Goal: Information Seeking & Learning: Learn about a topic

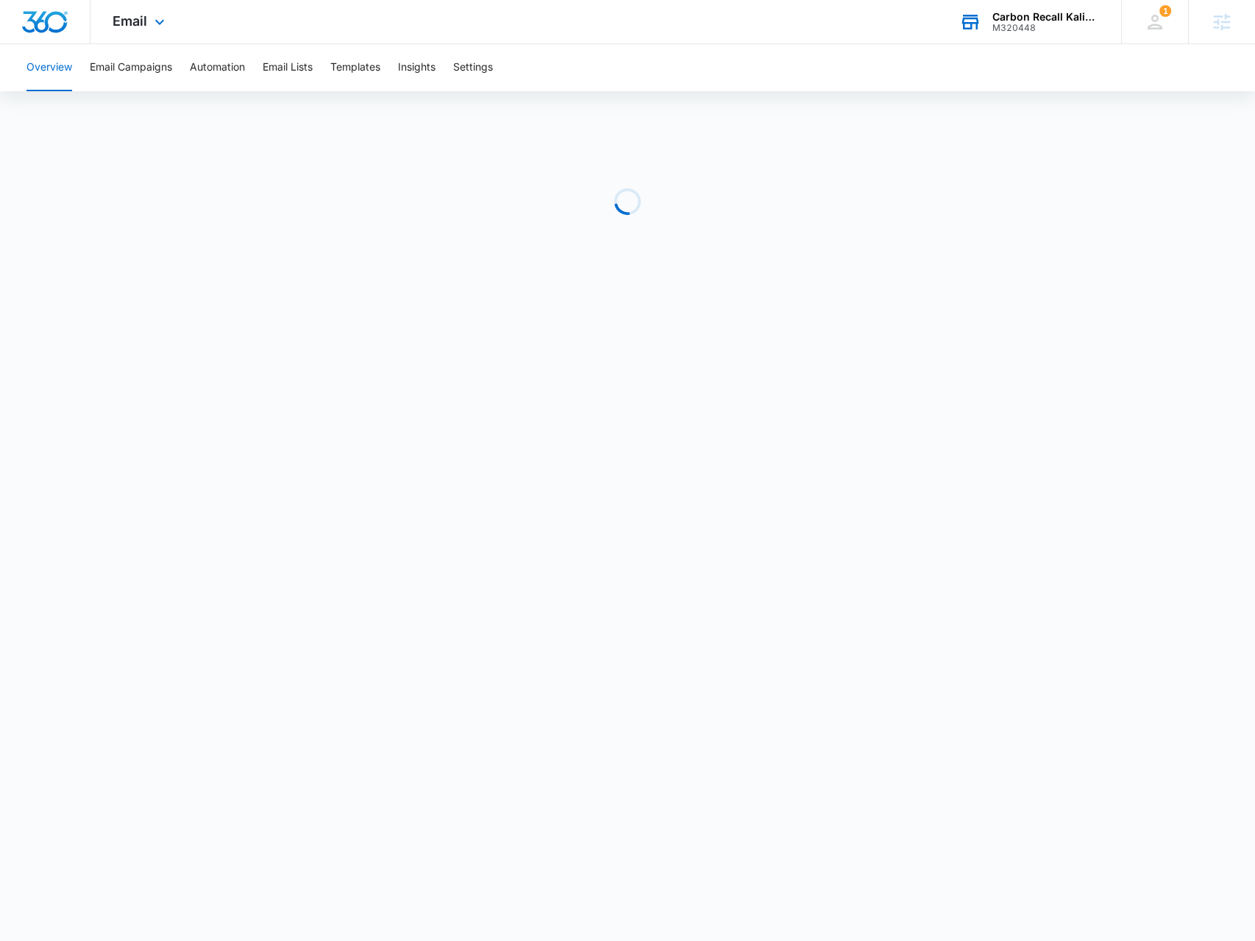
click at [1006, 35] on div "Carbon Recall Kalispell M320448 Your Accounts View All" at bounding box center [1029, 21] width 184 height 43
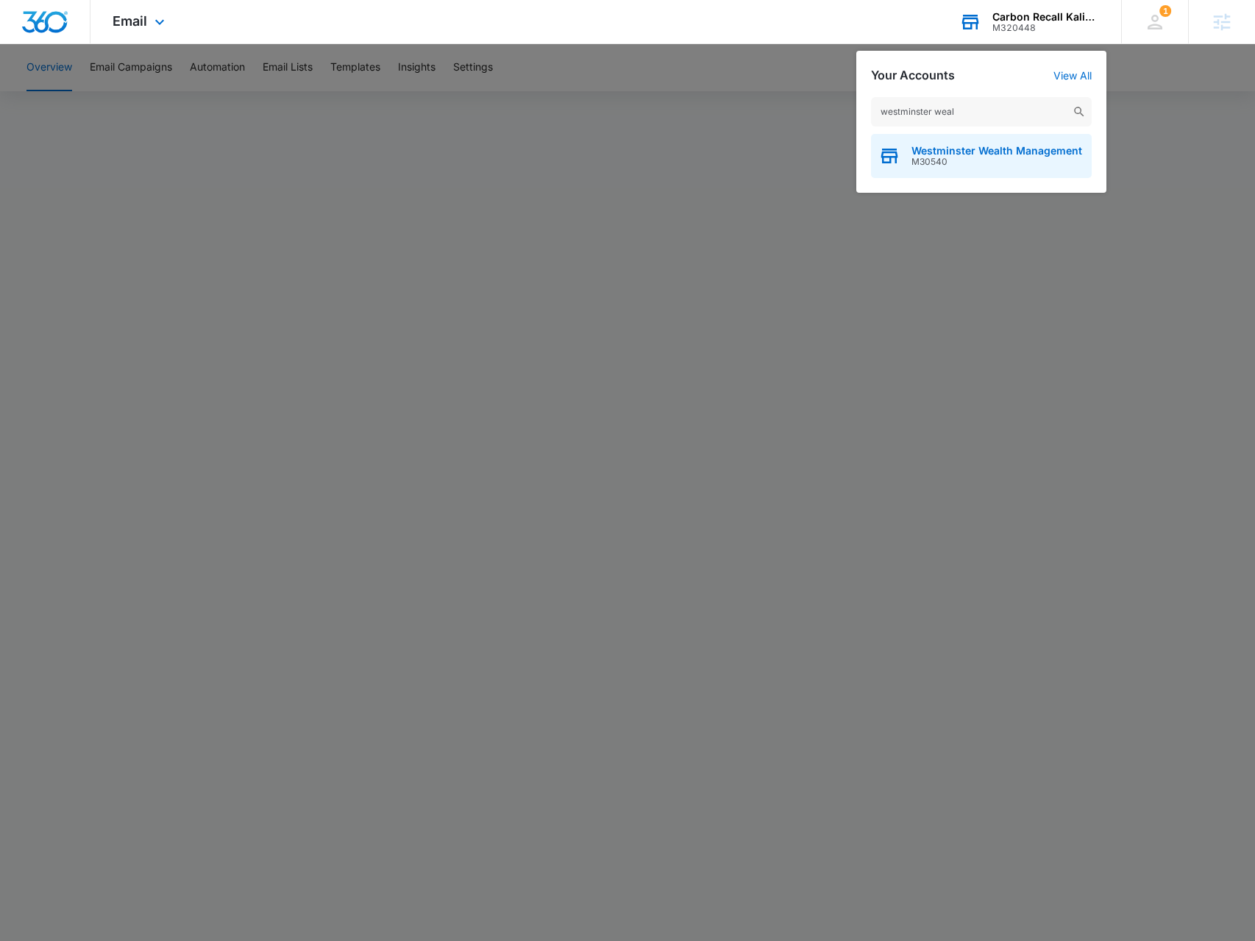
type input "westminster weal"
click at [987, 149] on span "Westminster Wealth Management" at bounding box center [997, 151] width 171 height 12
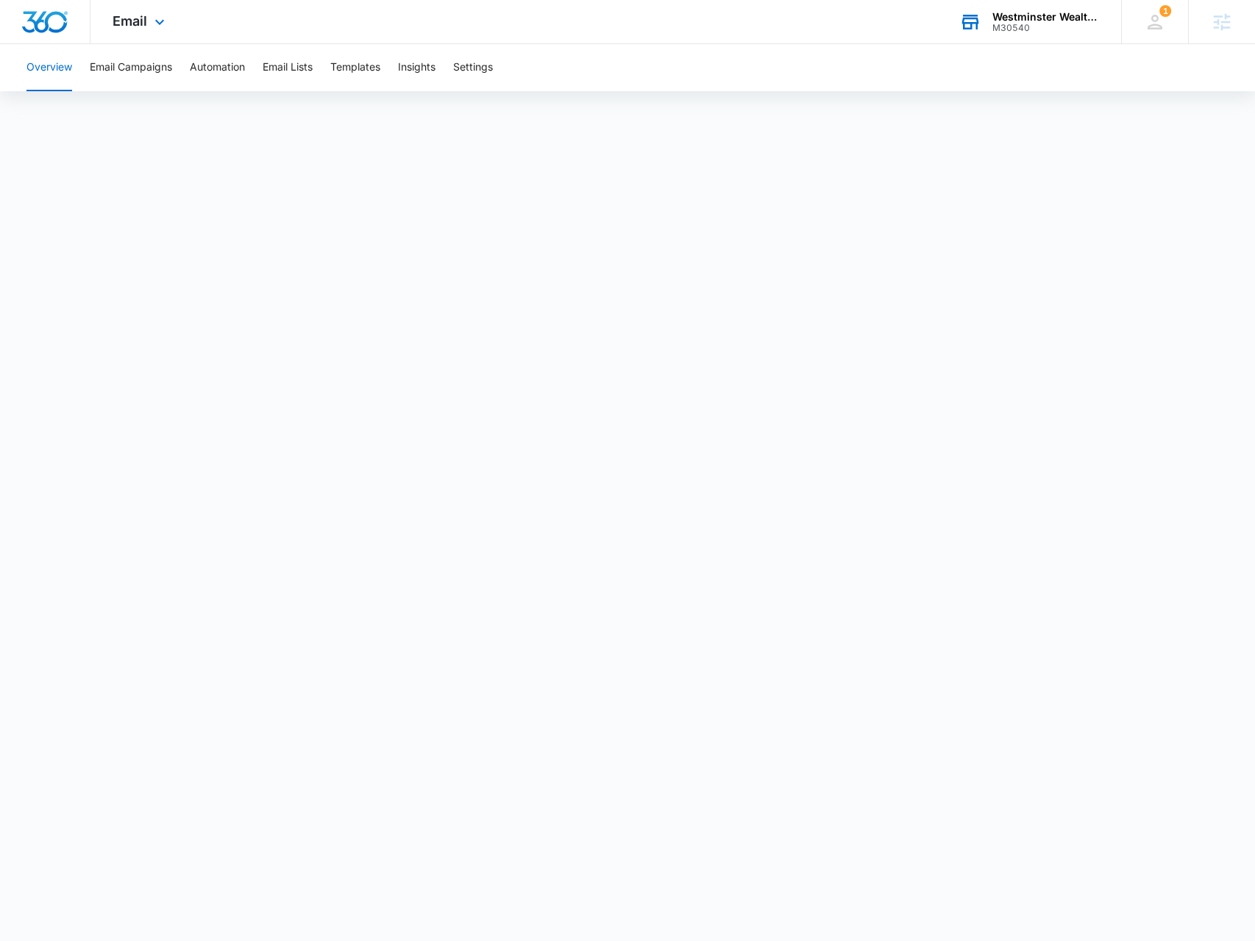
click at [150, 41] on div "Email Apps Reputation Websites Forms CRM Email Social Shop Payments POS Content…" at bounding box center [140, 21] width 100 height 43
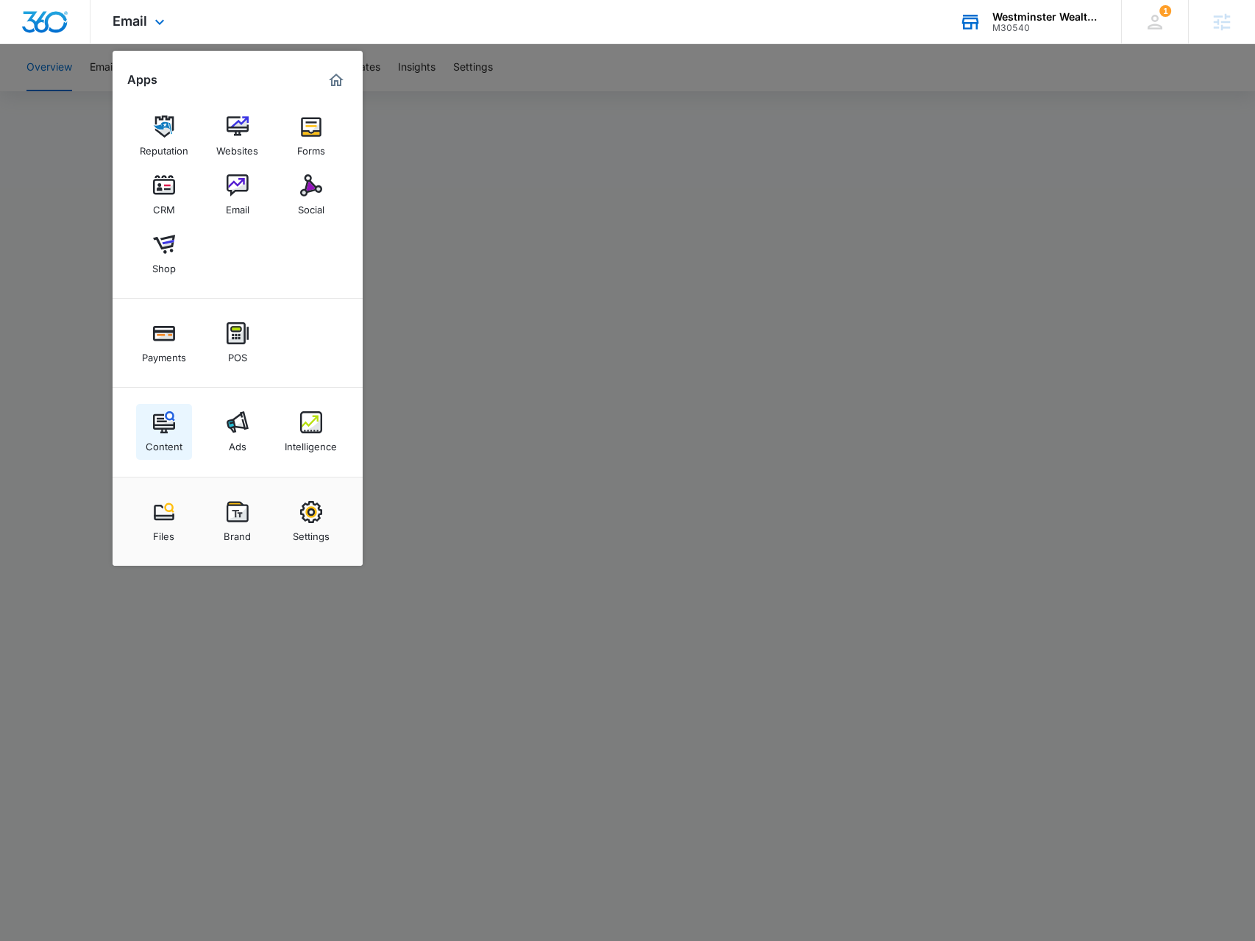
click at [166, 432] on img at bounding box center [164, 422] width 22 height 22
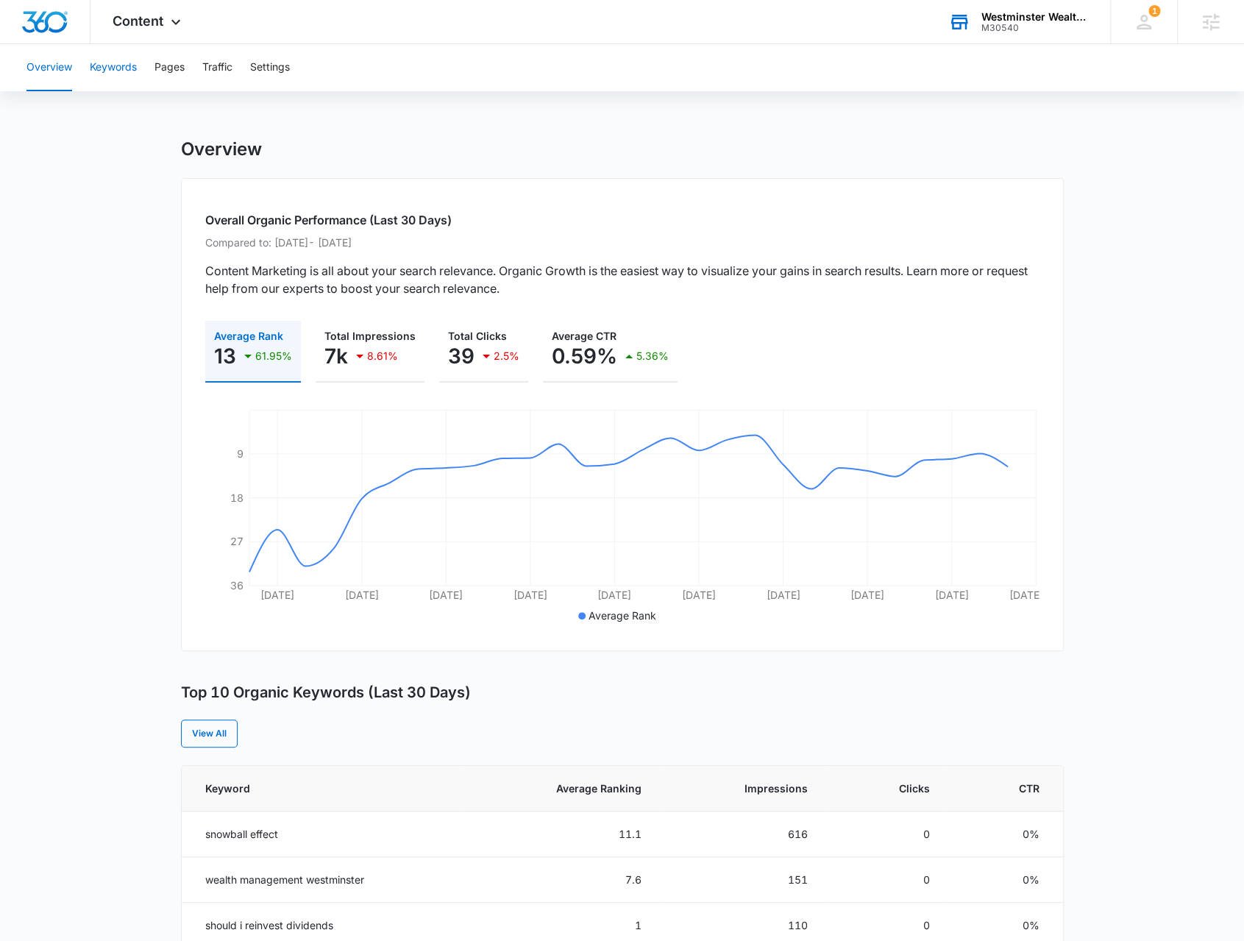
click at [104, 74] on button "Keywords" at bounding box center [113, 67] width 47 height 47
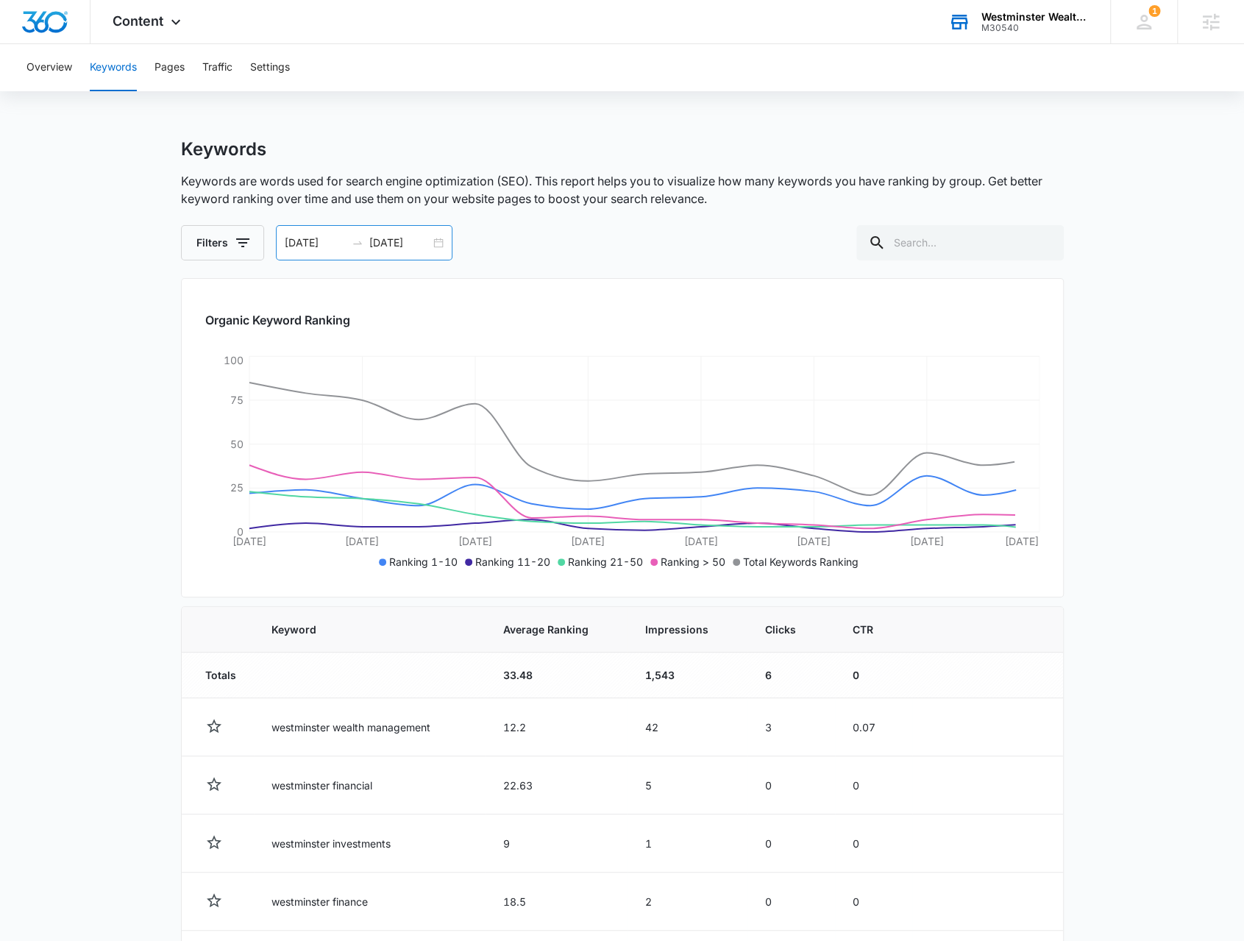
click at [438, 244] on div "09/07/2025 09/21/2025" at bounding box center [364, 242] width 177 height 35
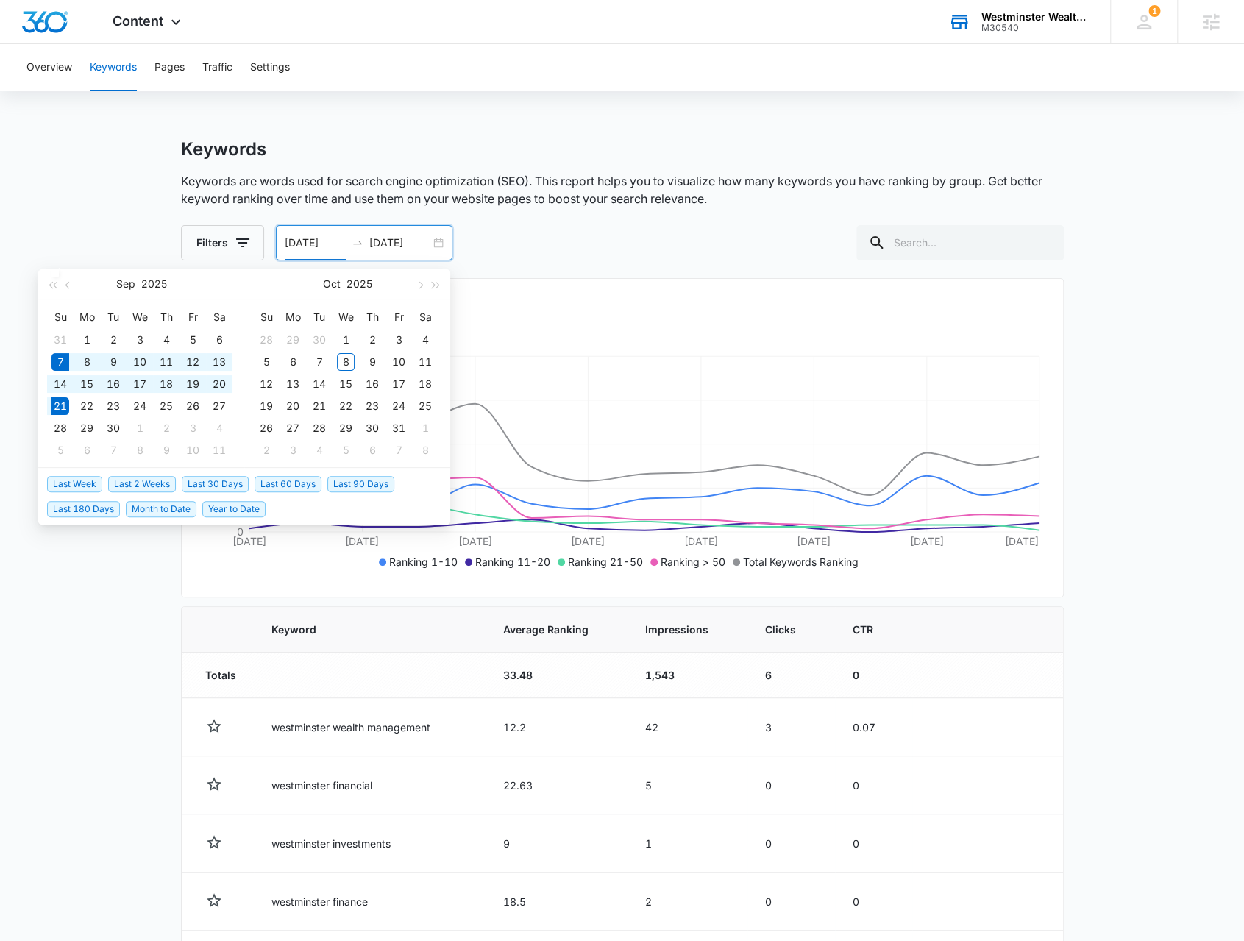
drag, startPoint x: 266, startPoint y: 509, endPoint x: 258, endPoint y: 508, distance: 8.9
click at [266, 509] on li "Year to Date" at bounding box center [236, 508] width 69 height 25
click at [256, 508] on span "Year to Date" at bounding box center [233, 509] width 63 height 16
type input "01/01/2025"
type input "10/05/2025"
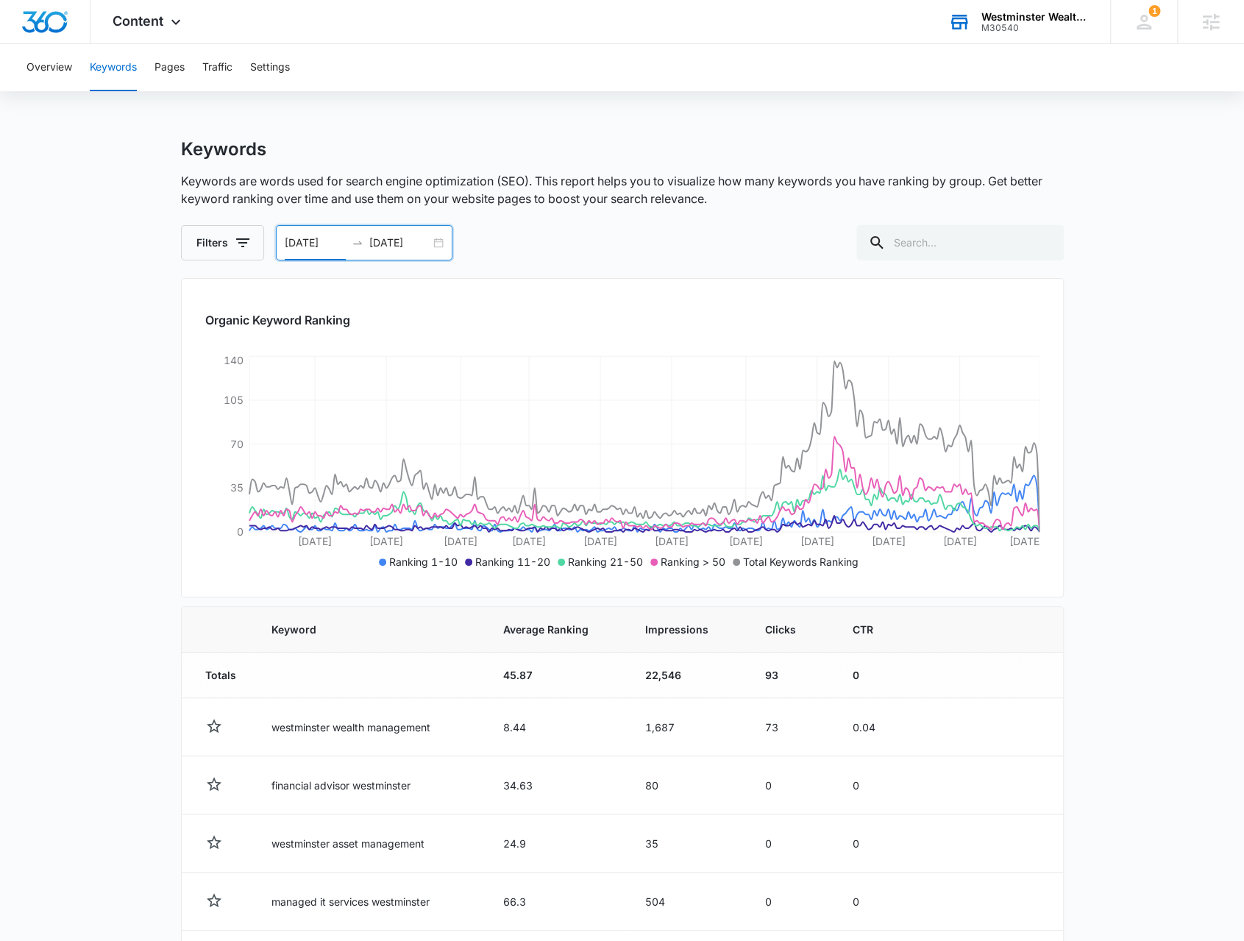
click at [436, 246] on div "01/01/2025 10/05/2025" at bounding box center [364, 242] width 177 height 35
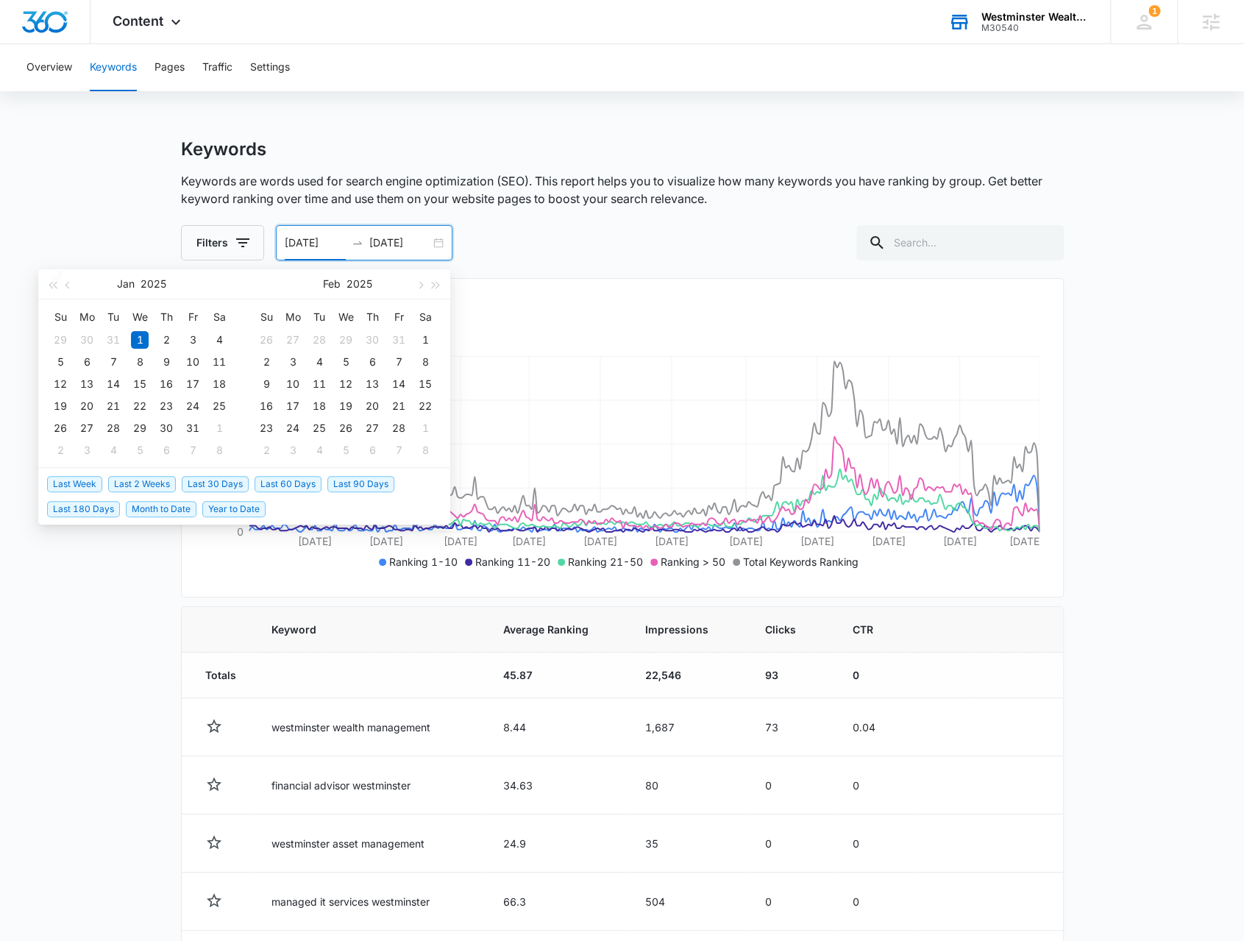
click at [124, 480] on span "Last 2 Weeks" at bounding box center [142, 484] width 68 height 16
type input "09/21/2025"
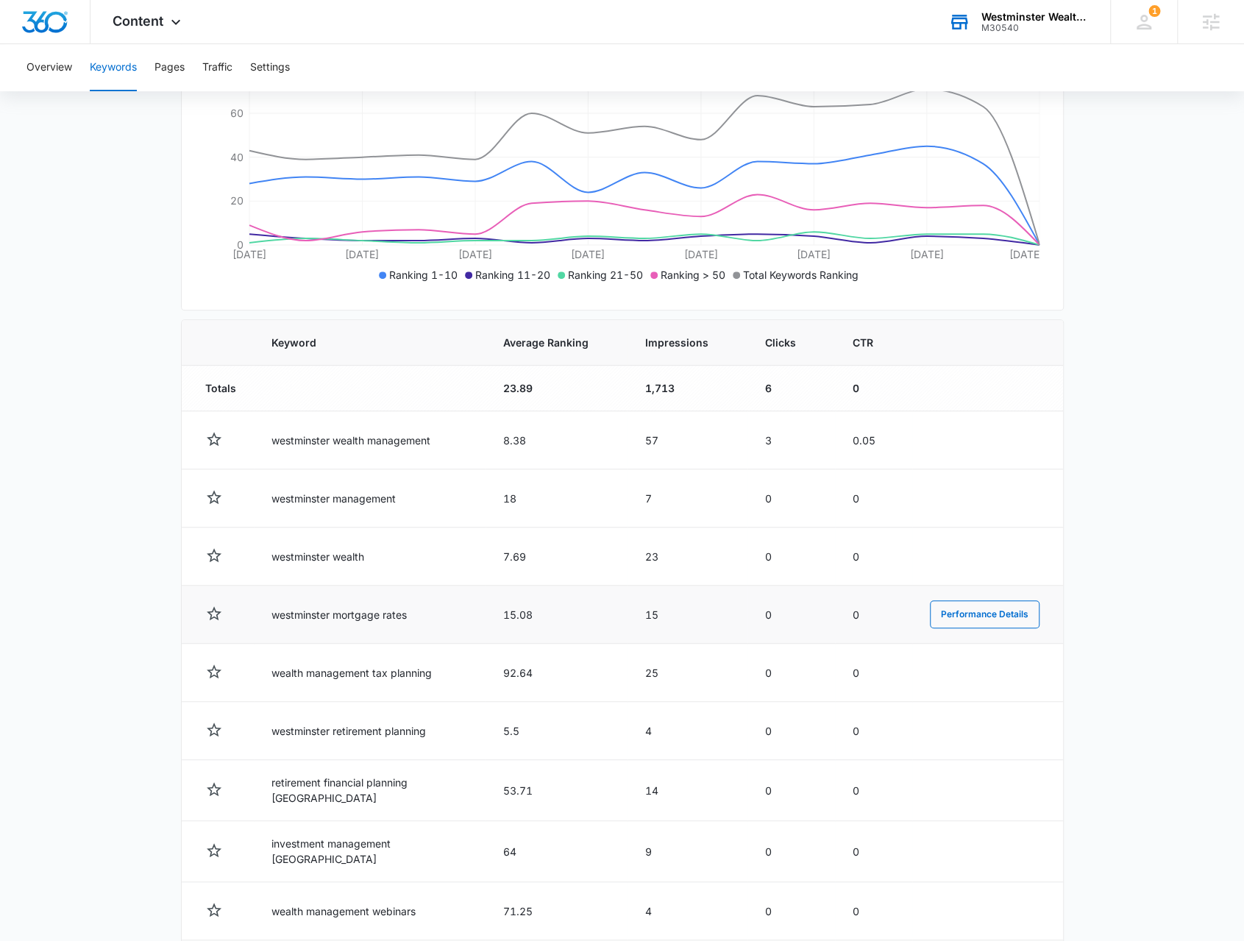
scroll to position [294, 0]
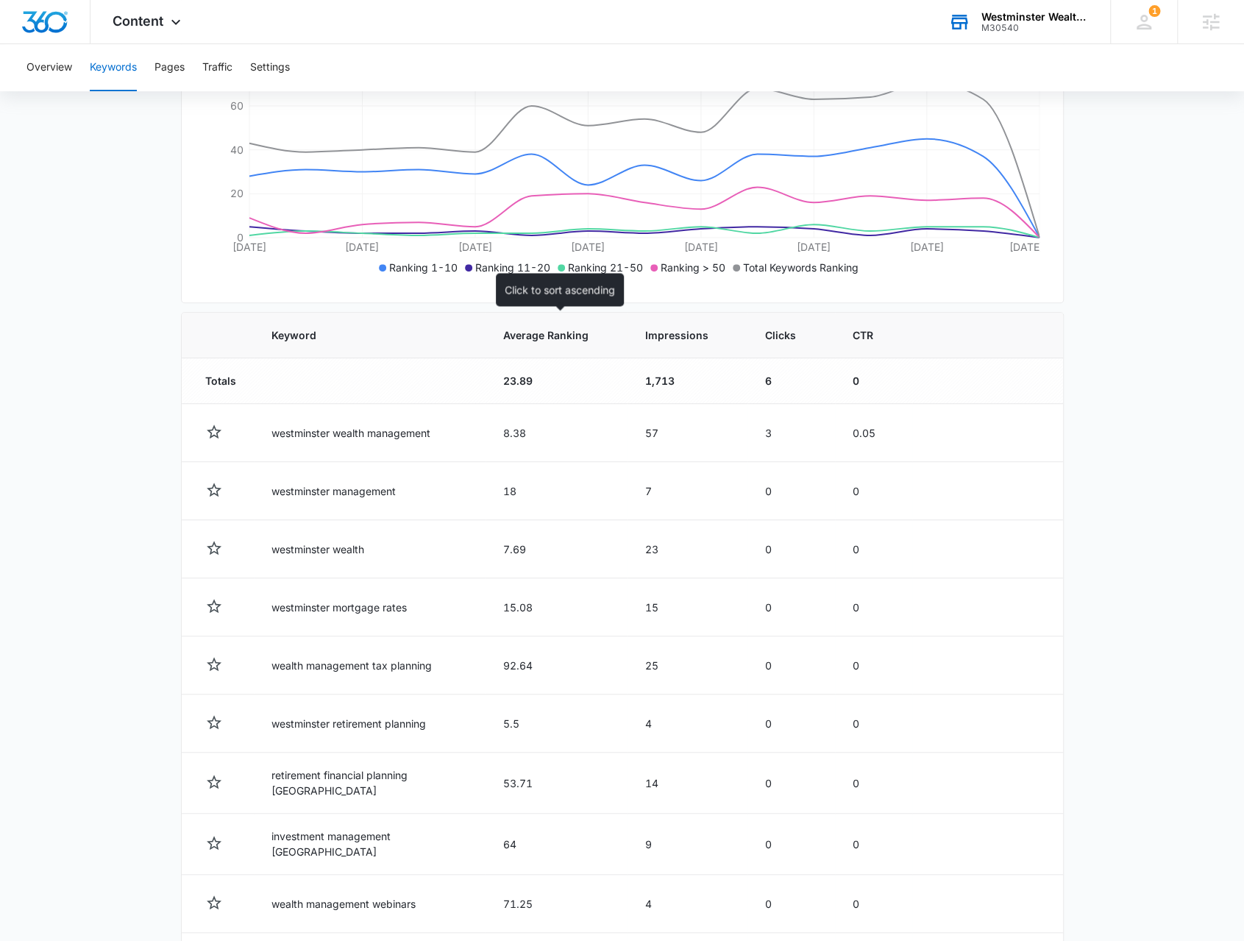
click at [571, 328] on span "Average Ranking" at bounding box center [545, 334] width 85 height 15
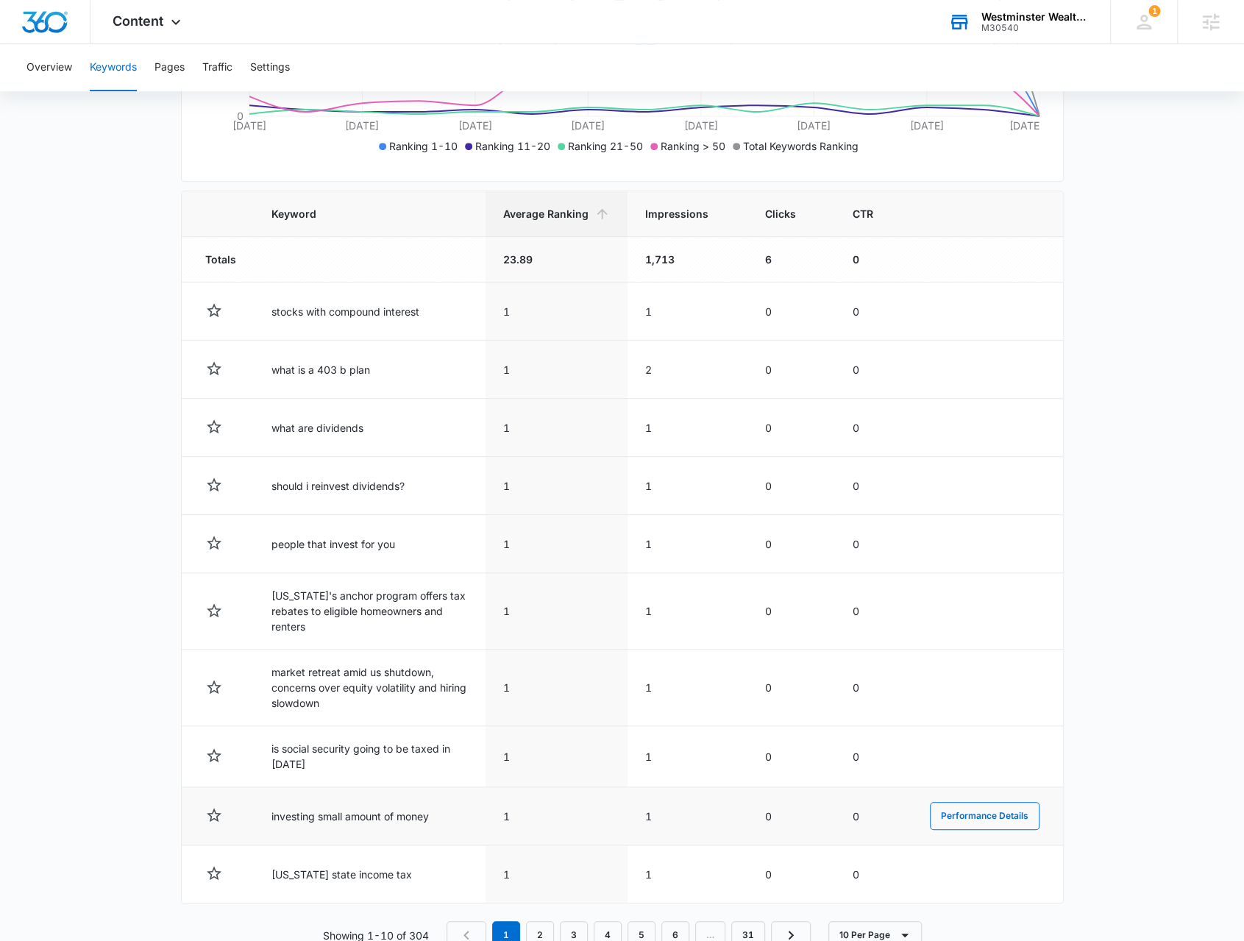
scroll to position [455, 0]
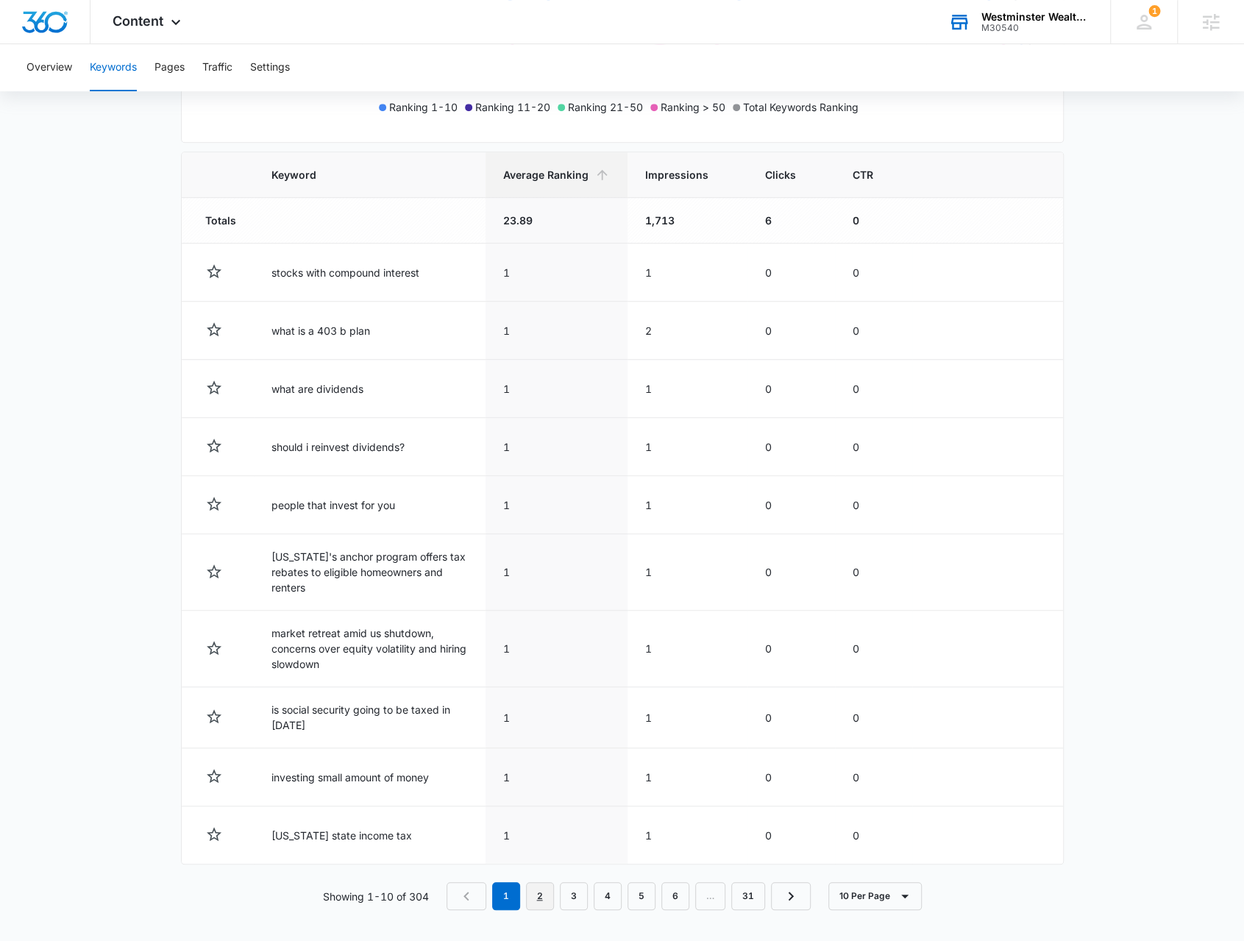
click at [539, 895] on link "2" at bounding box center [540, 896] width 28 height 28
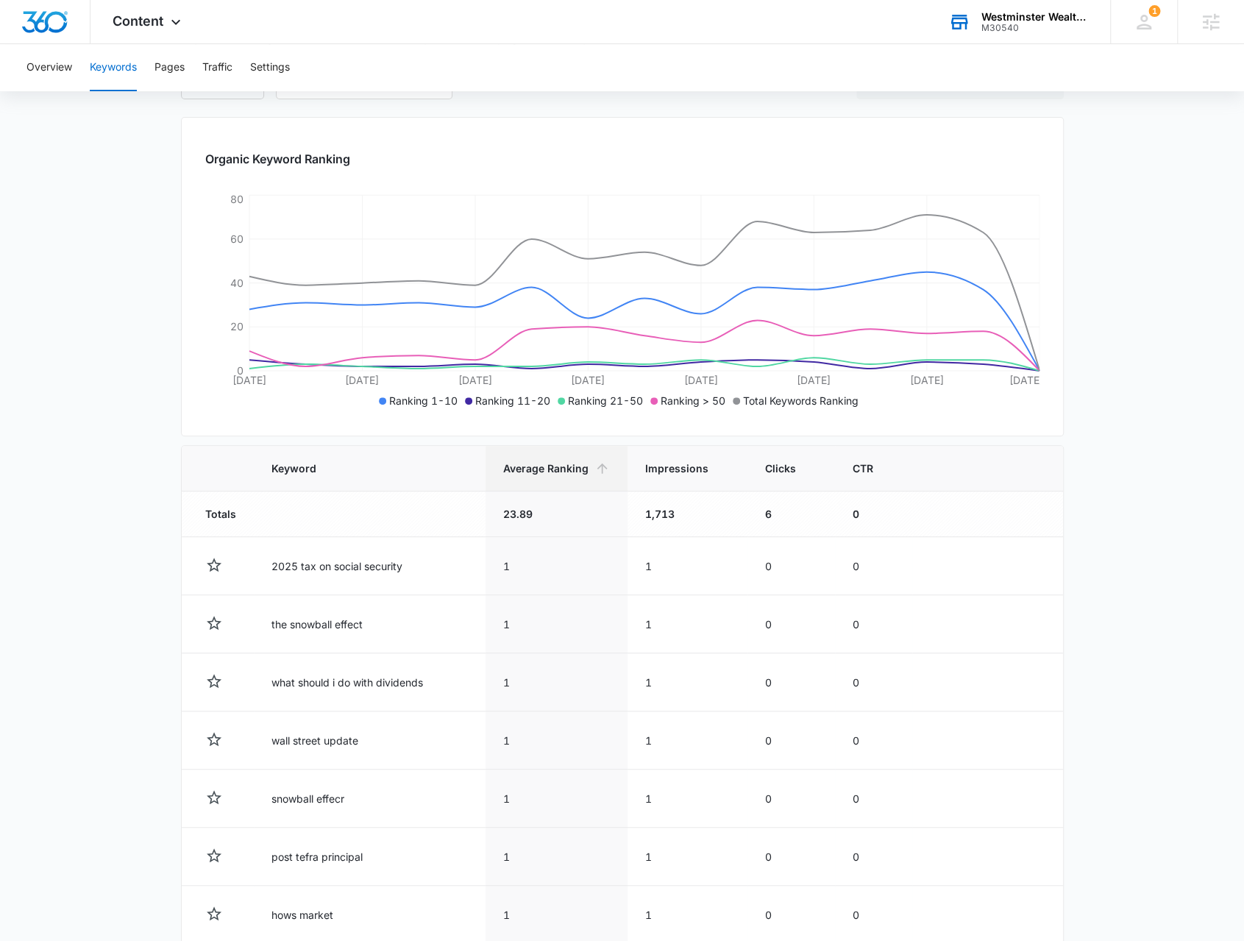
scroll to position [418, 0]
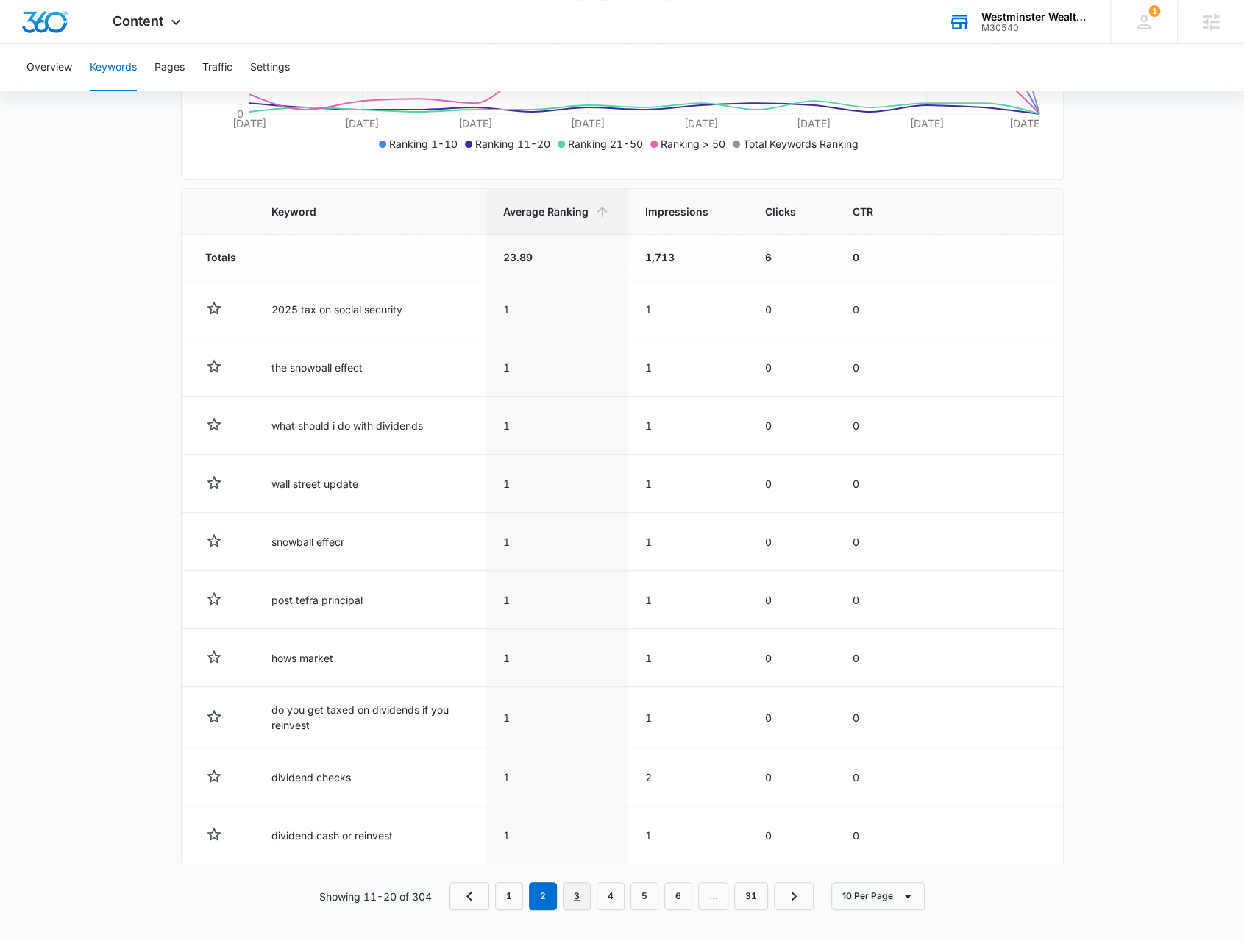
click at [572, 891] on link "3" at bounding box center [577, 896] width 28 height 28
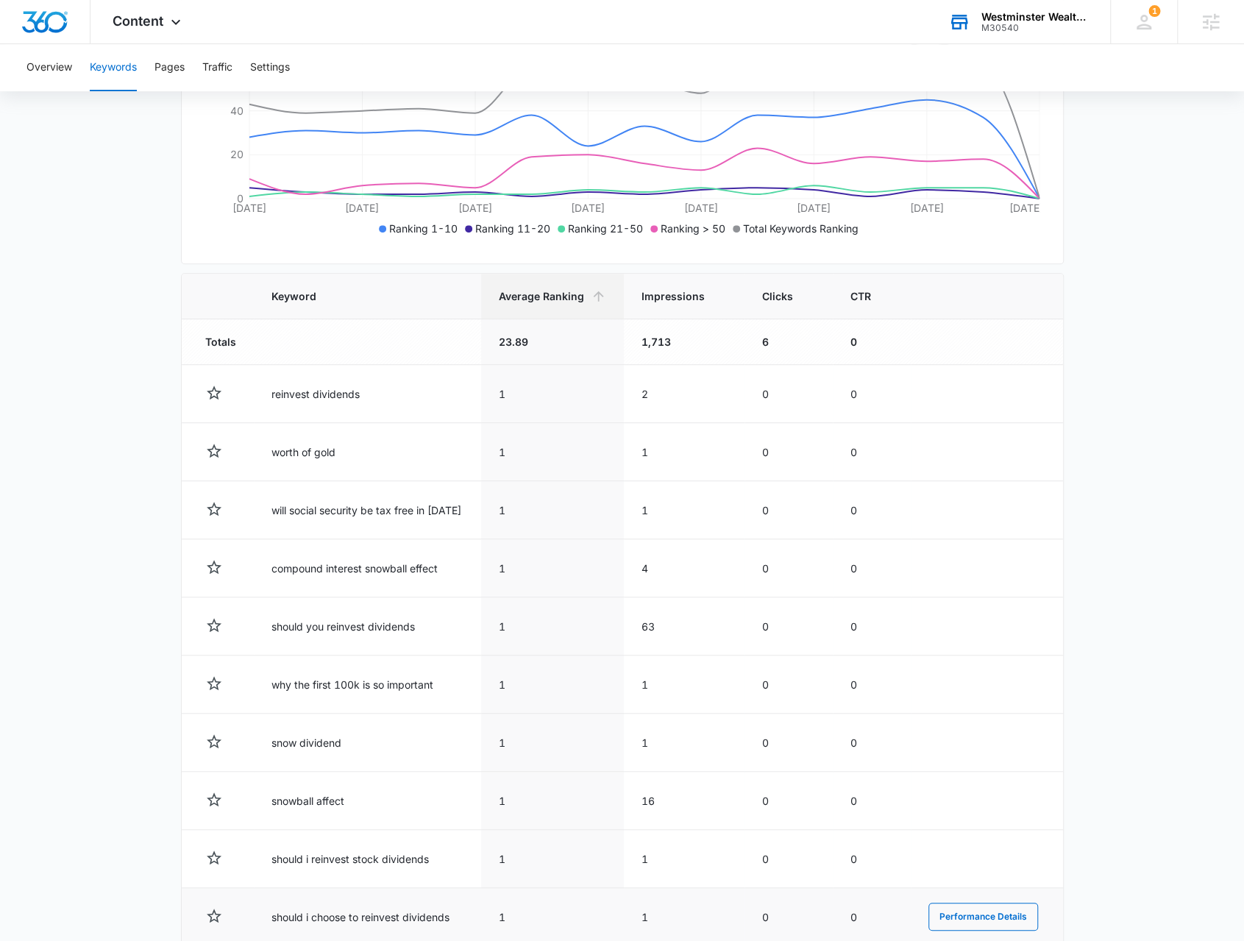
scroll to position [415, 0]
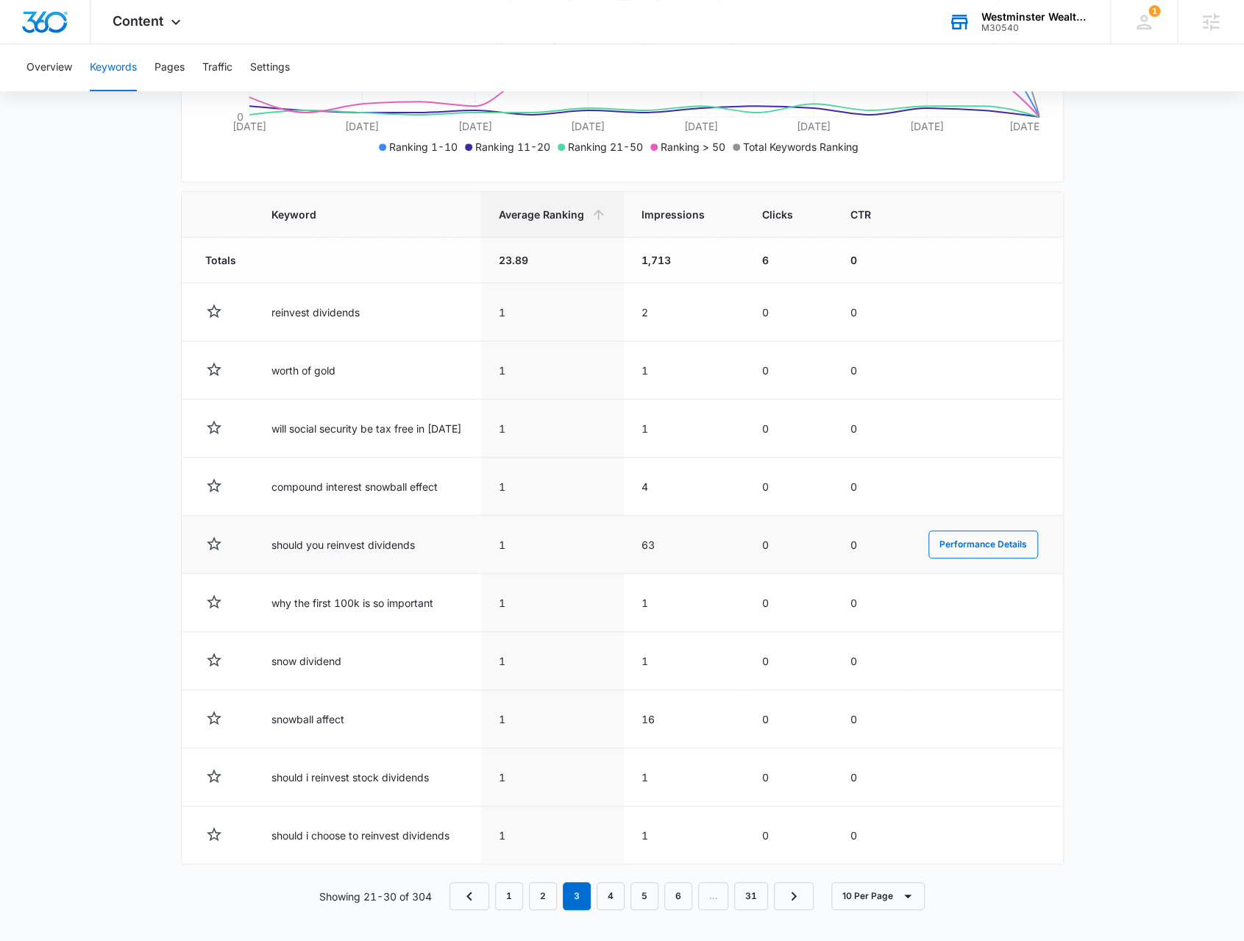
click at [377, 544] on td "should you reinvest dividends" at bounding box center [367, 545] width 227 height 58
click at [611, 889] on link "4" at bounding box center [611, 896] width 28 height 28
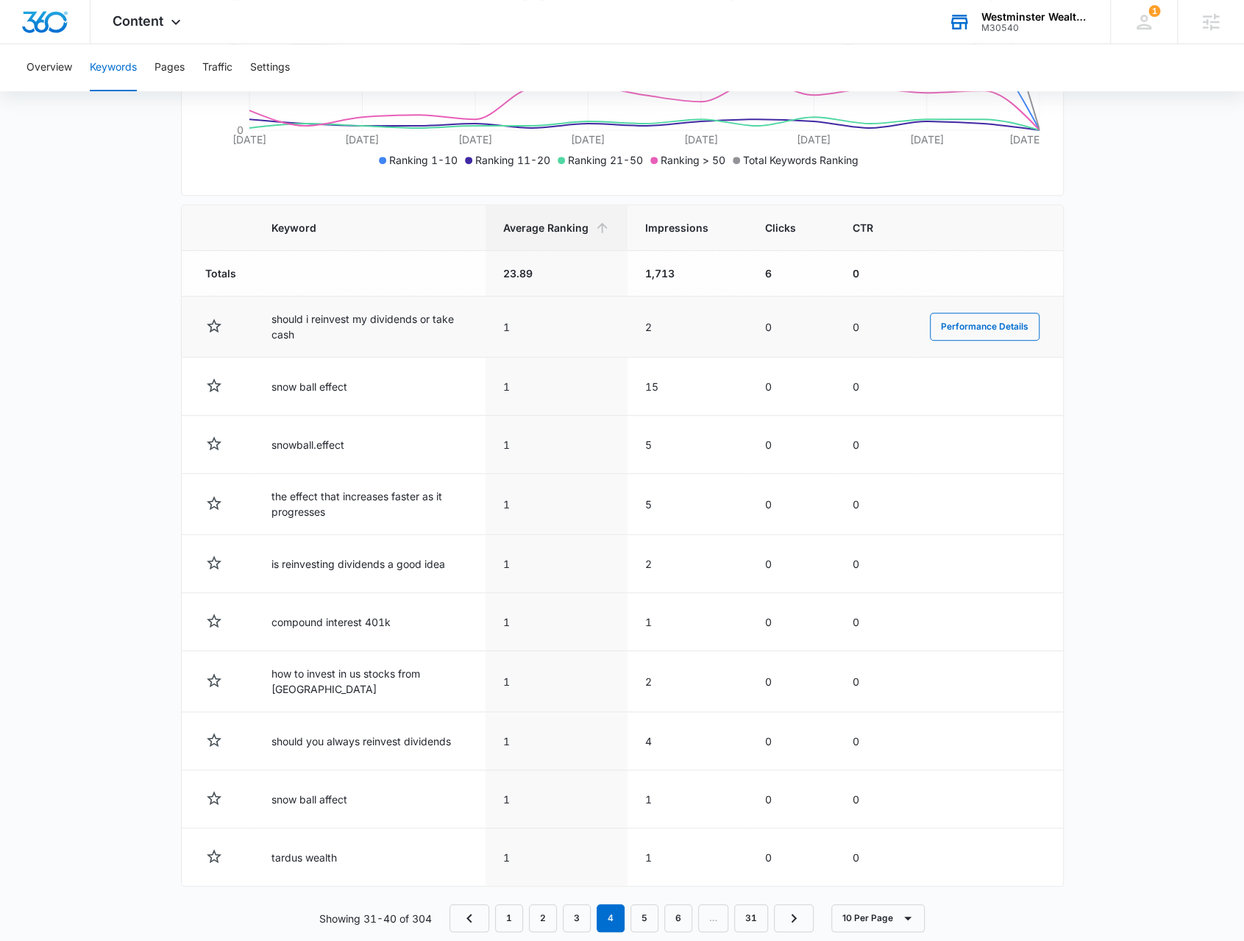
scroll to position [421, 0]
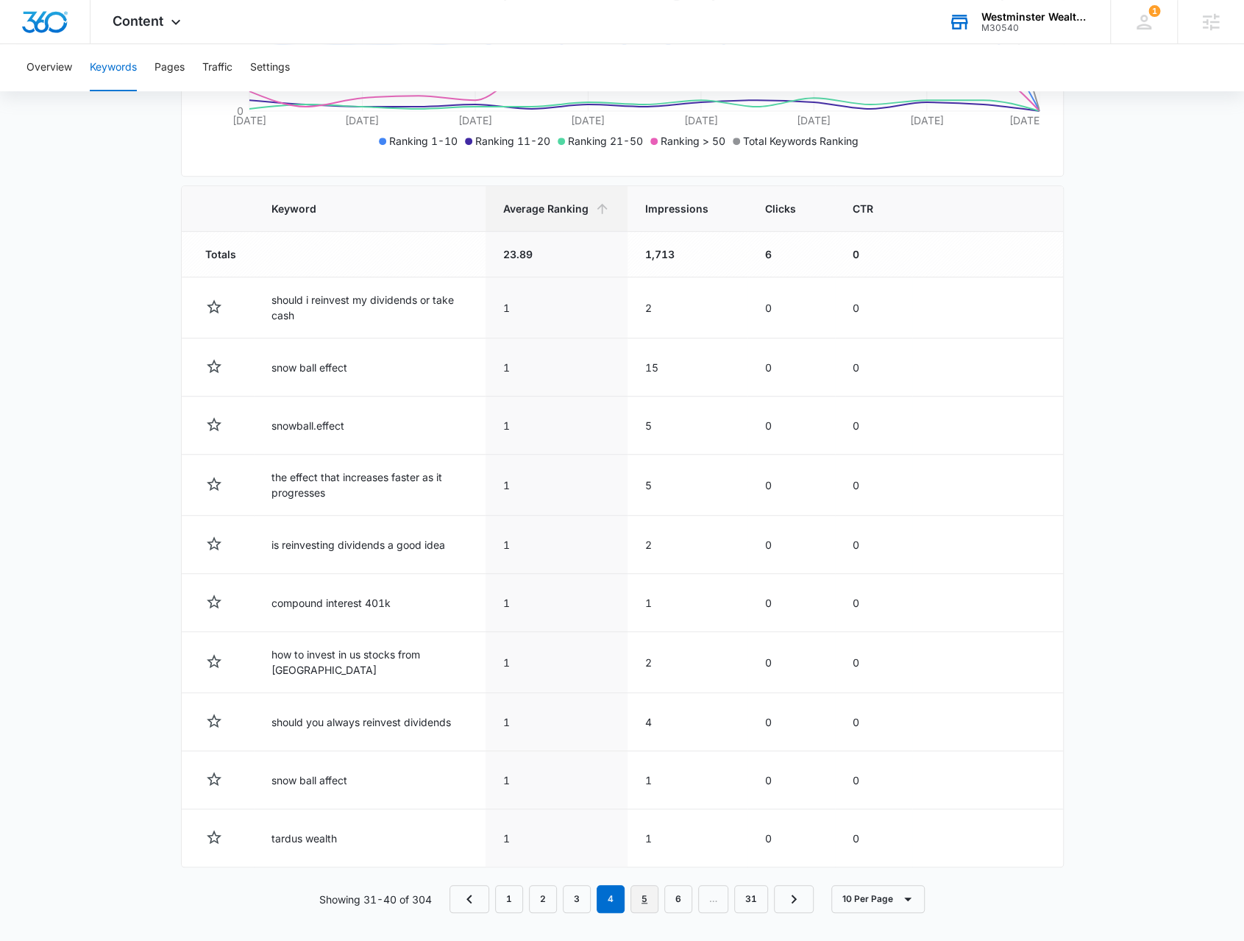
click at [647, 900] on link "5" at bounding box center [645, 899] width 28 height 28
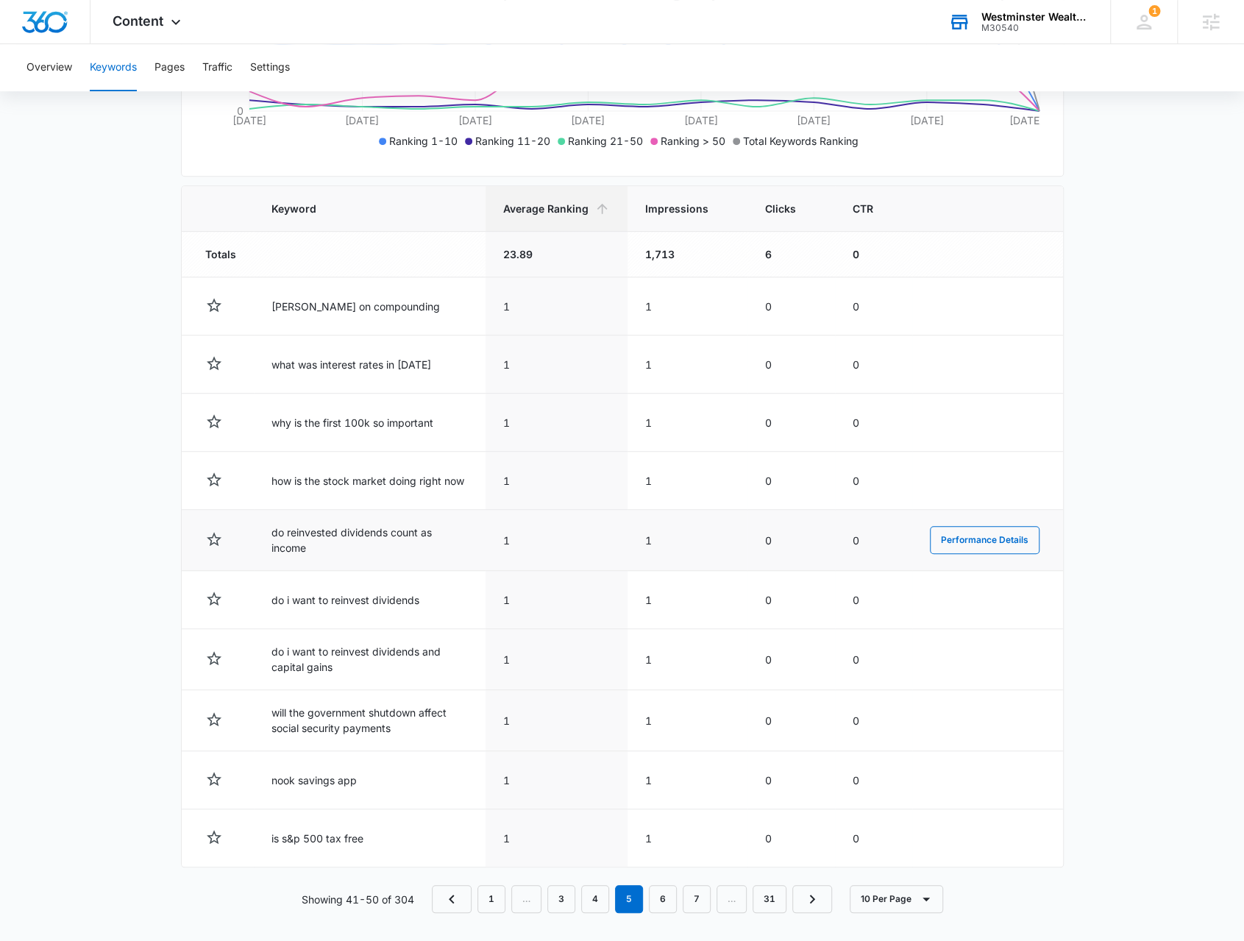
click at [321, 532] on td "do reinvested dividends count as income" at bounding box center [370, 540] width 232 height 61
click at [322, 532] on td "do reinvested dividends count as income" at bounding box center [370, 540] width 232 height 61
click at [667, 887] on link "6" at bounding box center [663, 899] width 28 height 28
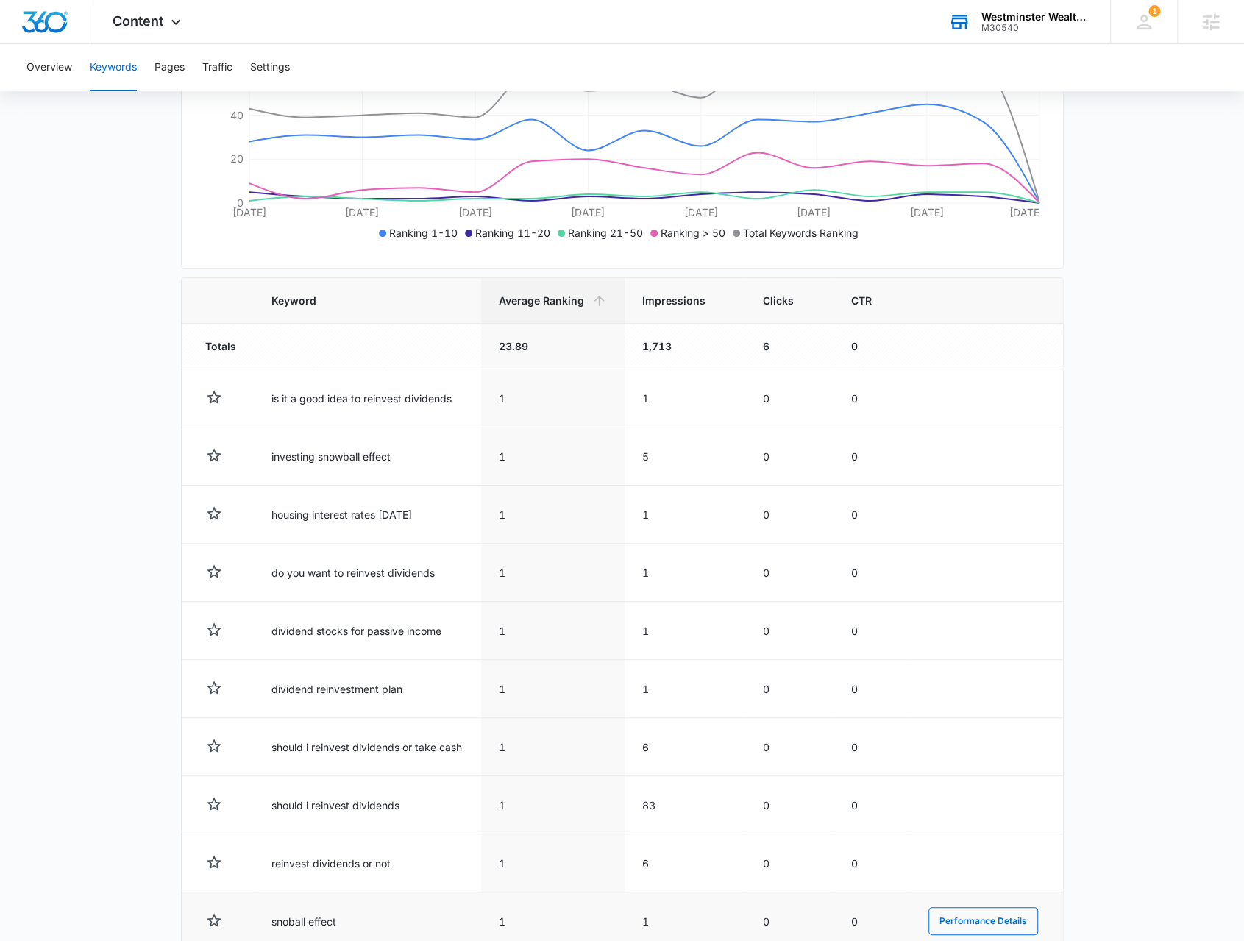
scroll to position [415, 0]
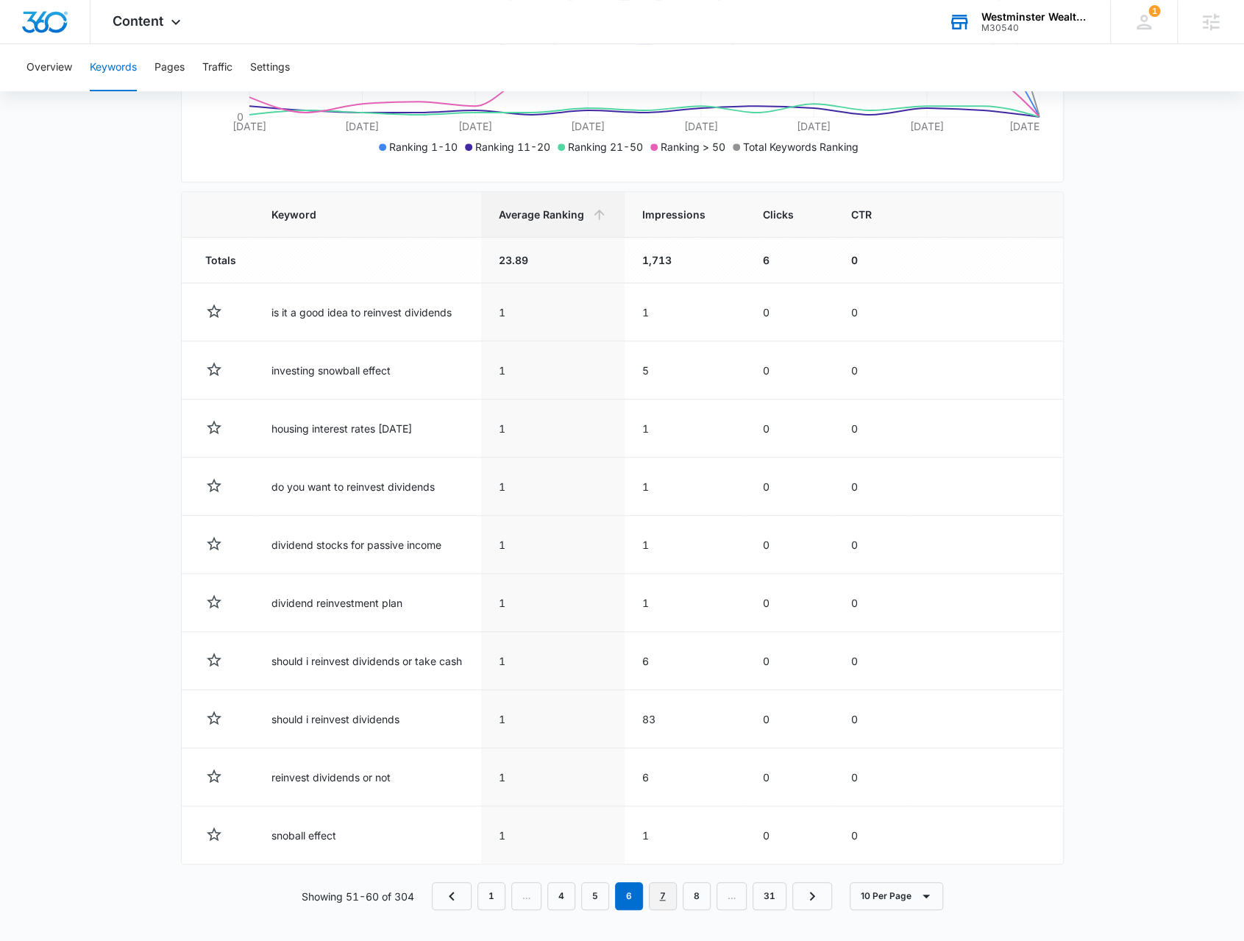
click at [672, 892] on link "7" at bounding box center [663, 896] width 28 height 28
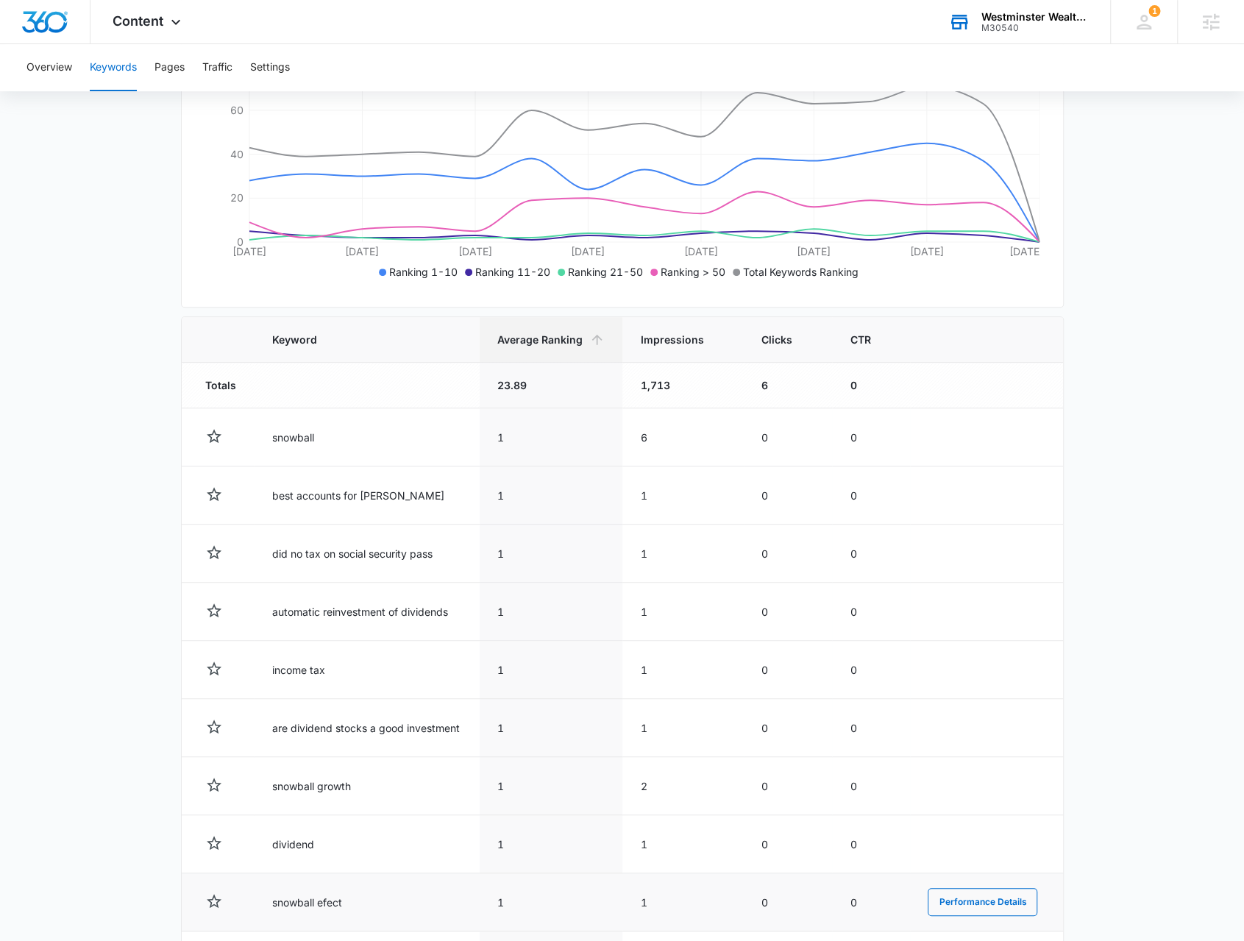
scroll to position [368, 0]
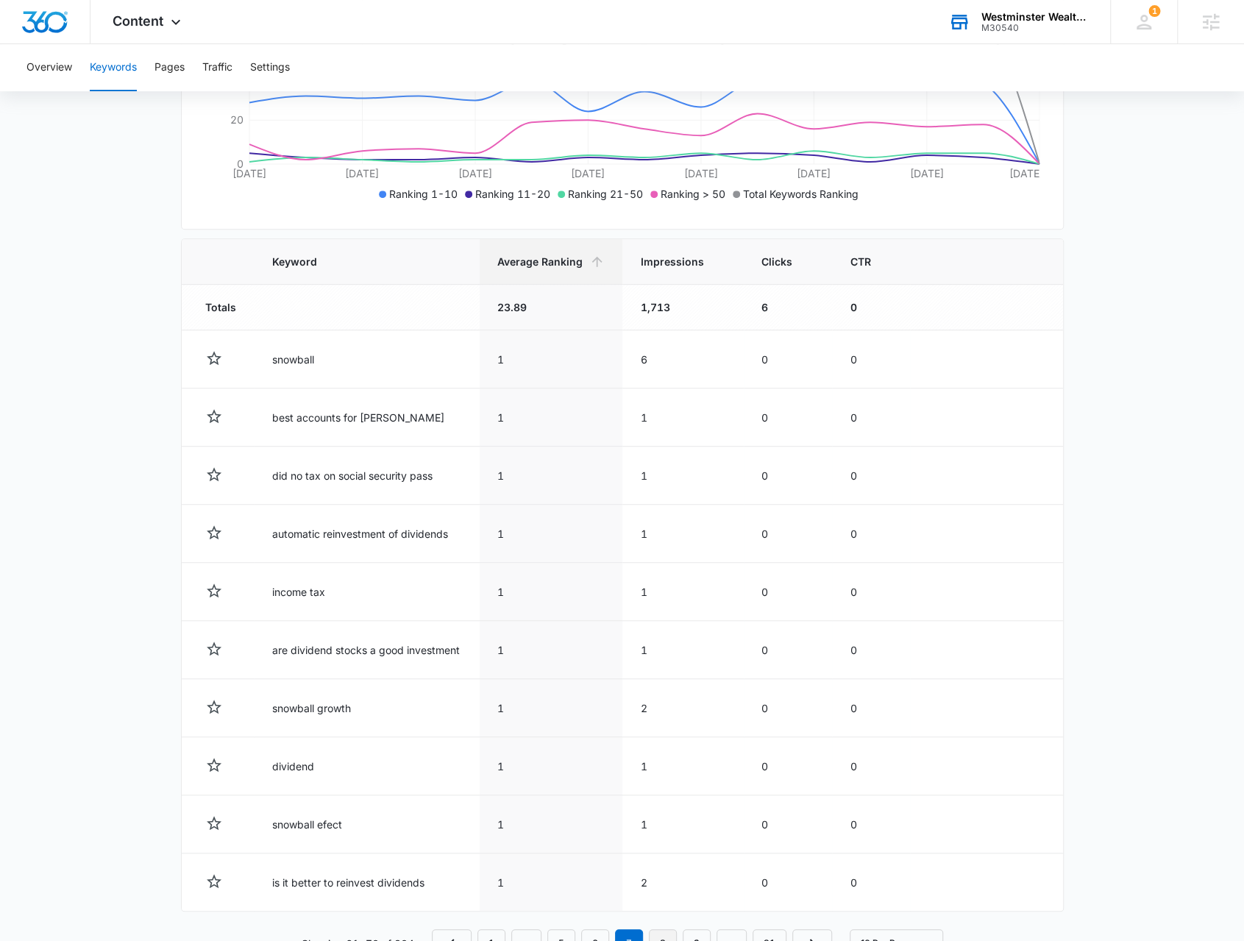
click at [672, 931] on link "8" at bounding box center [663, 943] width 28 height 28
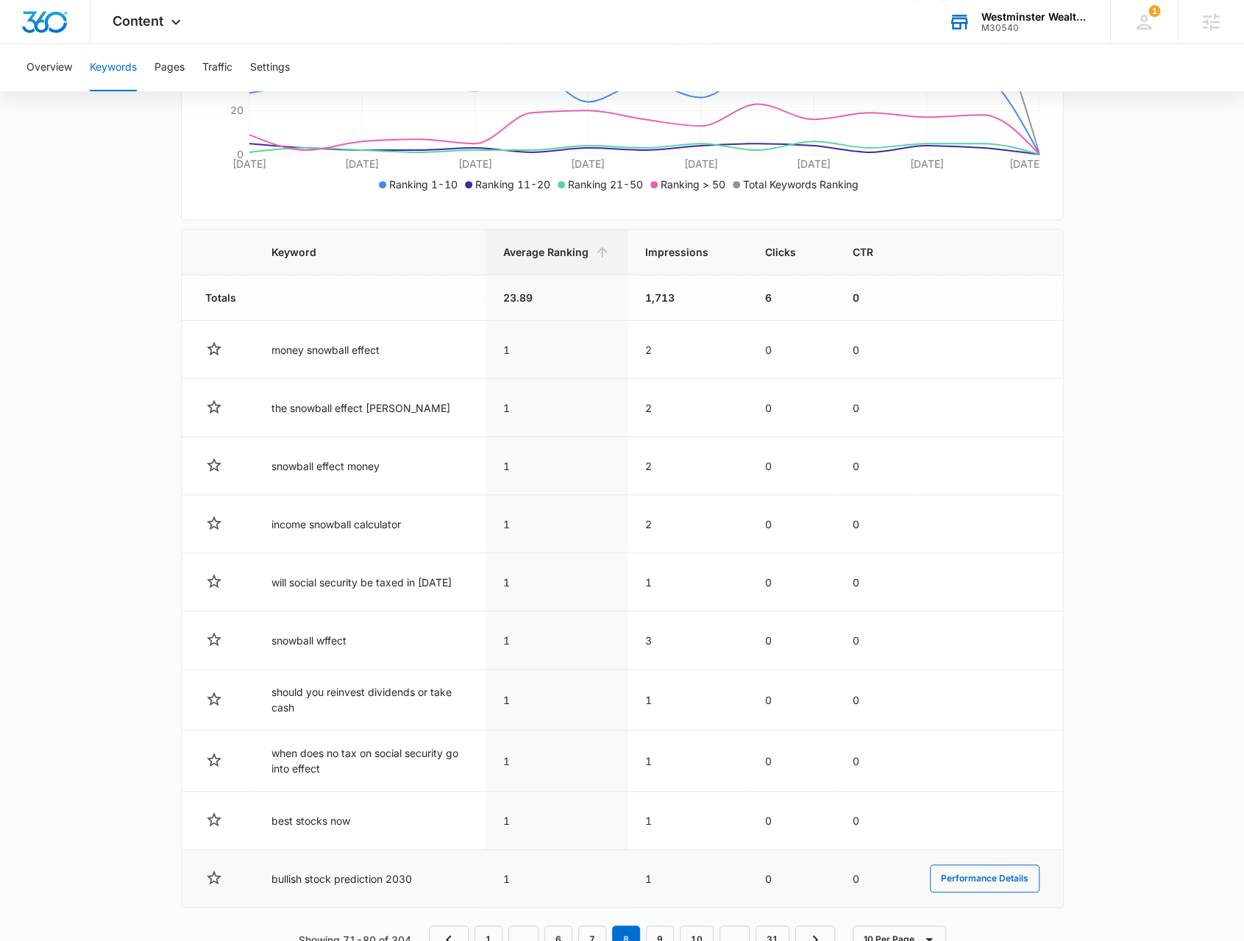
scroll to position [421, 0]
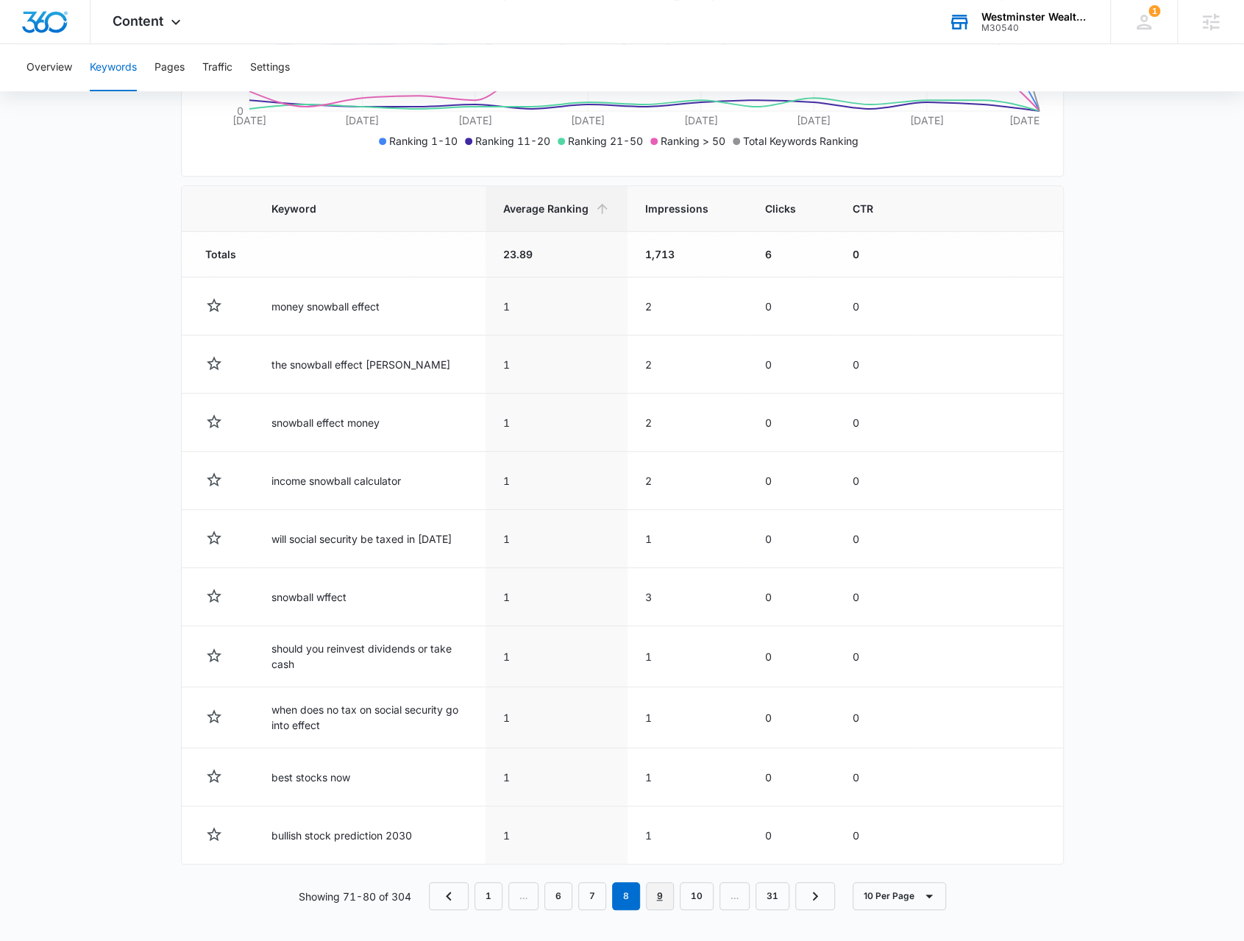
click at [667, 889] on link "9" at bounding box center [660, 896] width 28 height 28
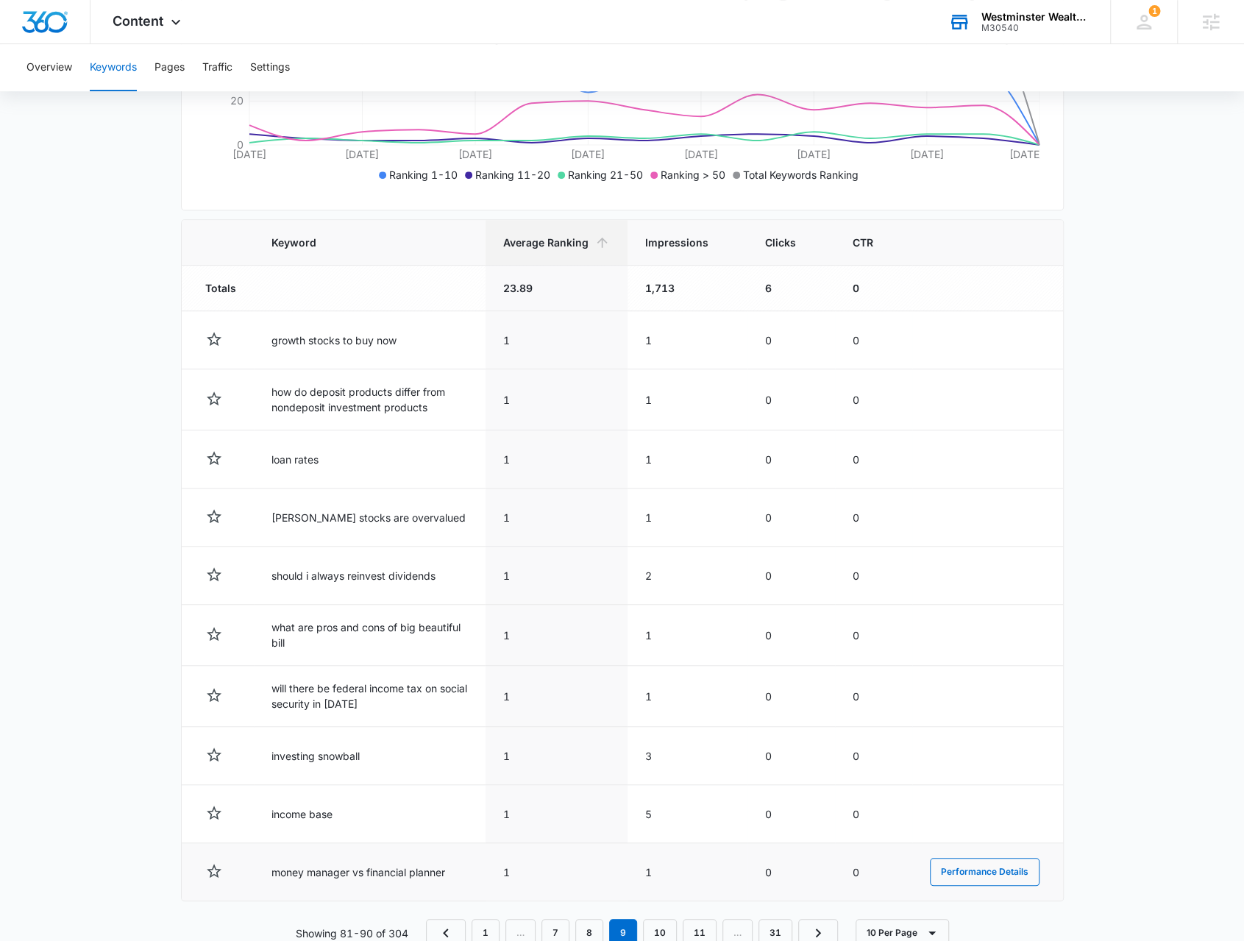
scroll to position [424, 0]
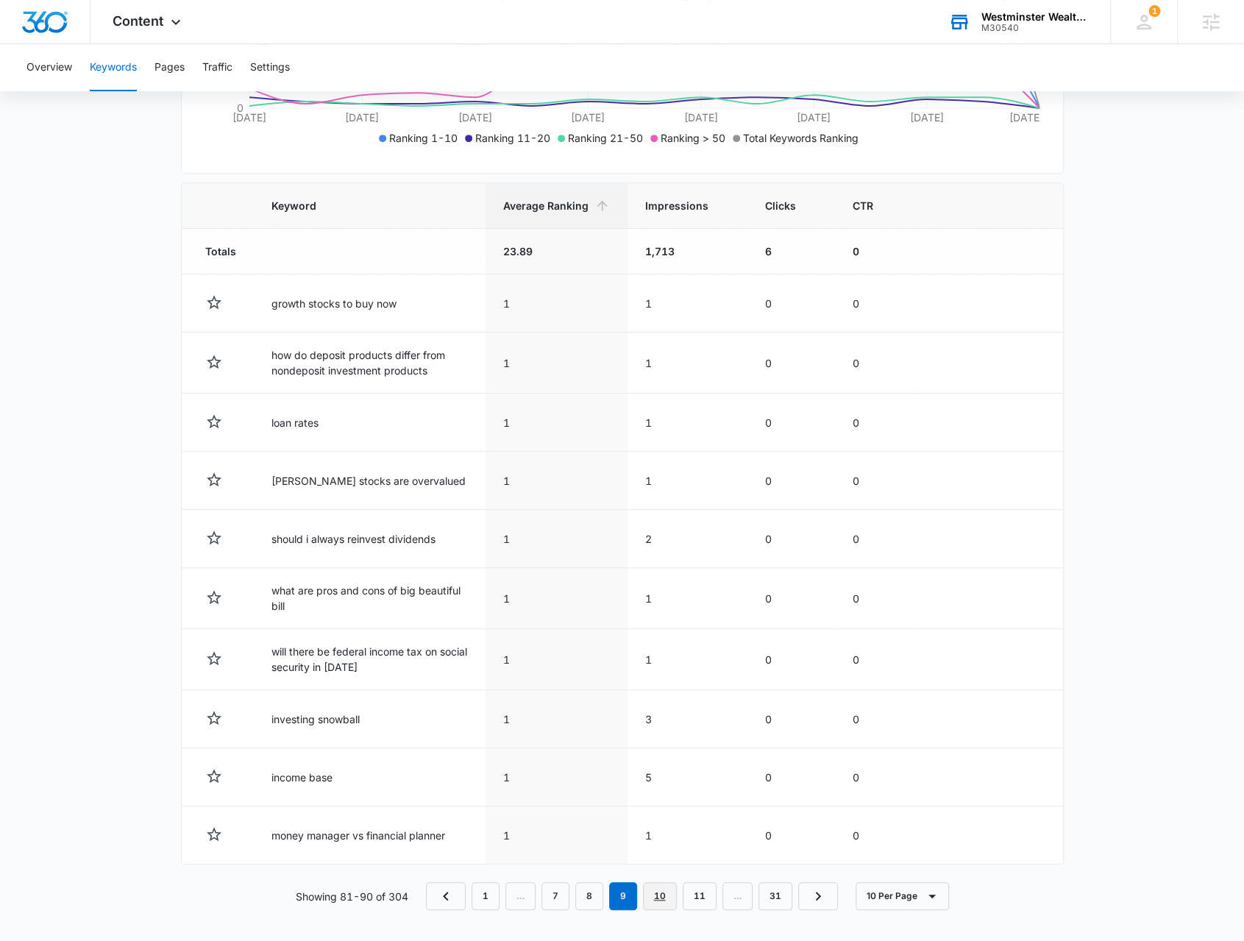
click at [667, 892] on link "10" at bounding box center [660, 896] width 34 height 28
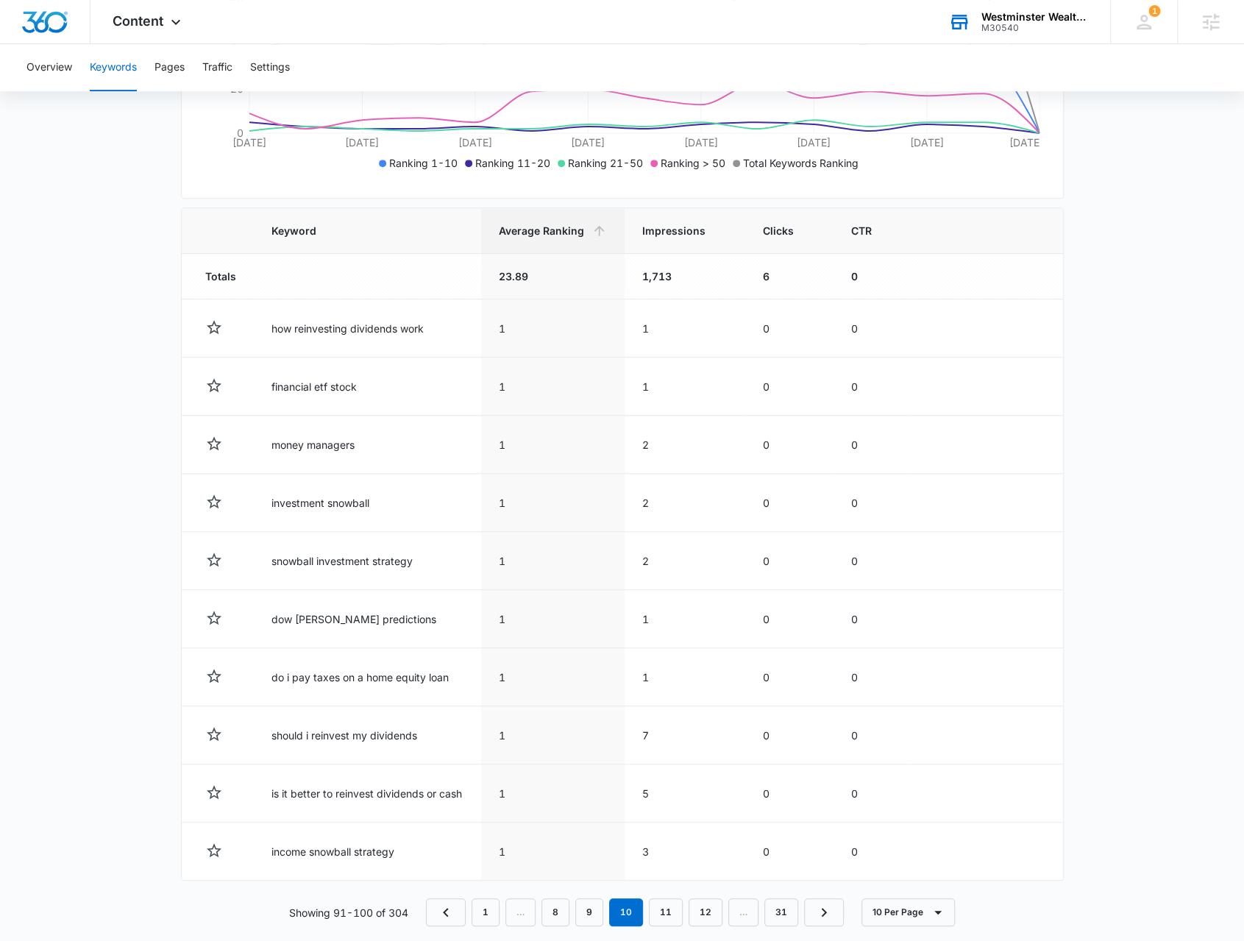
scroll to position [415, 0]
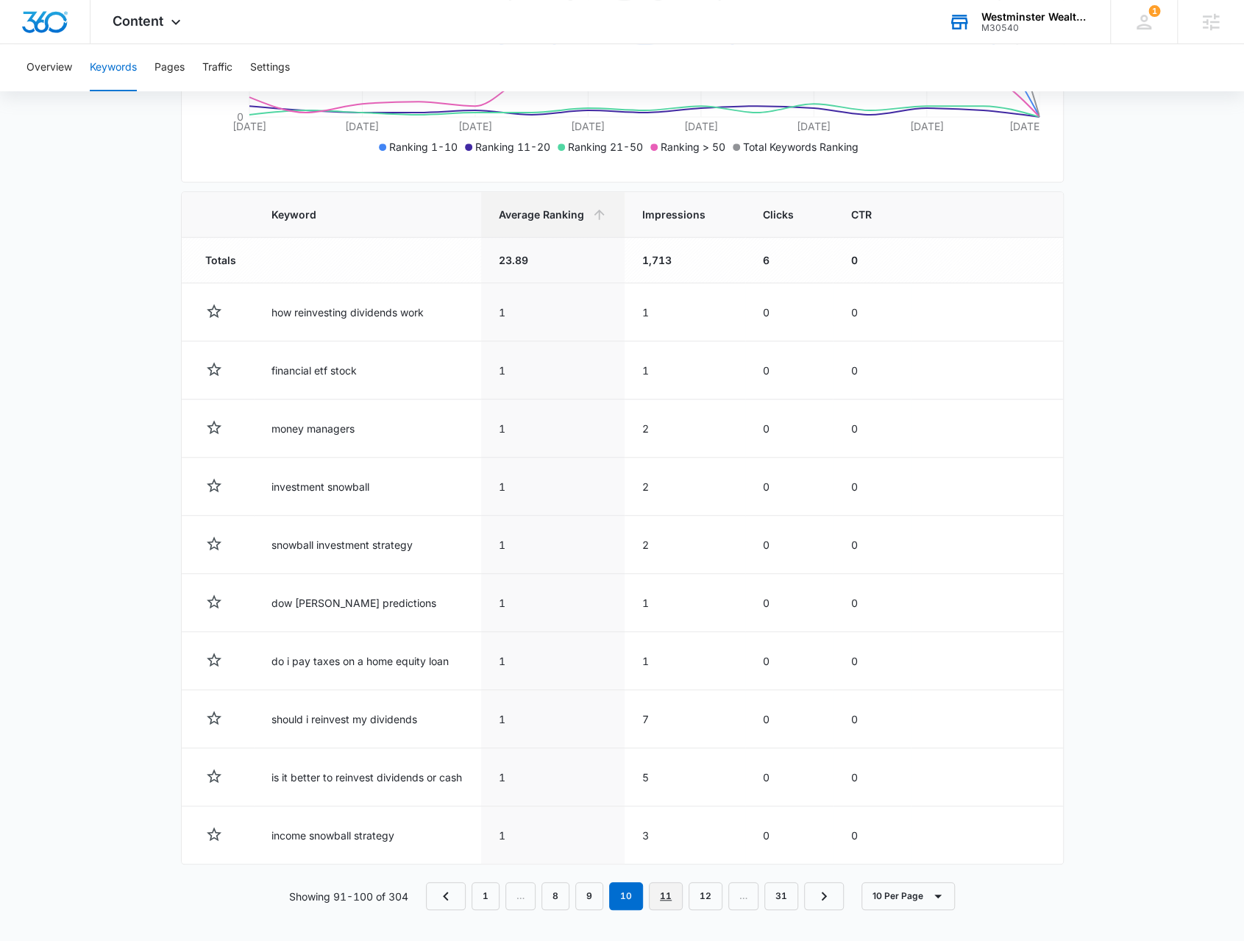
click at [671, 896] on link "11" at bounding box center [666, 896] width 34 height 28
click at [675, 891] on link "12" at bounding box center [673, 896] width 34 height 28
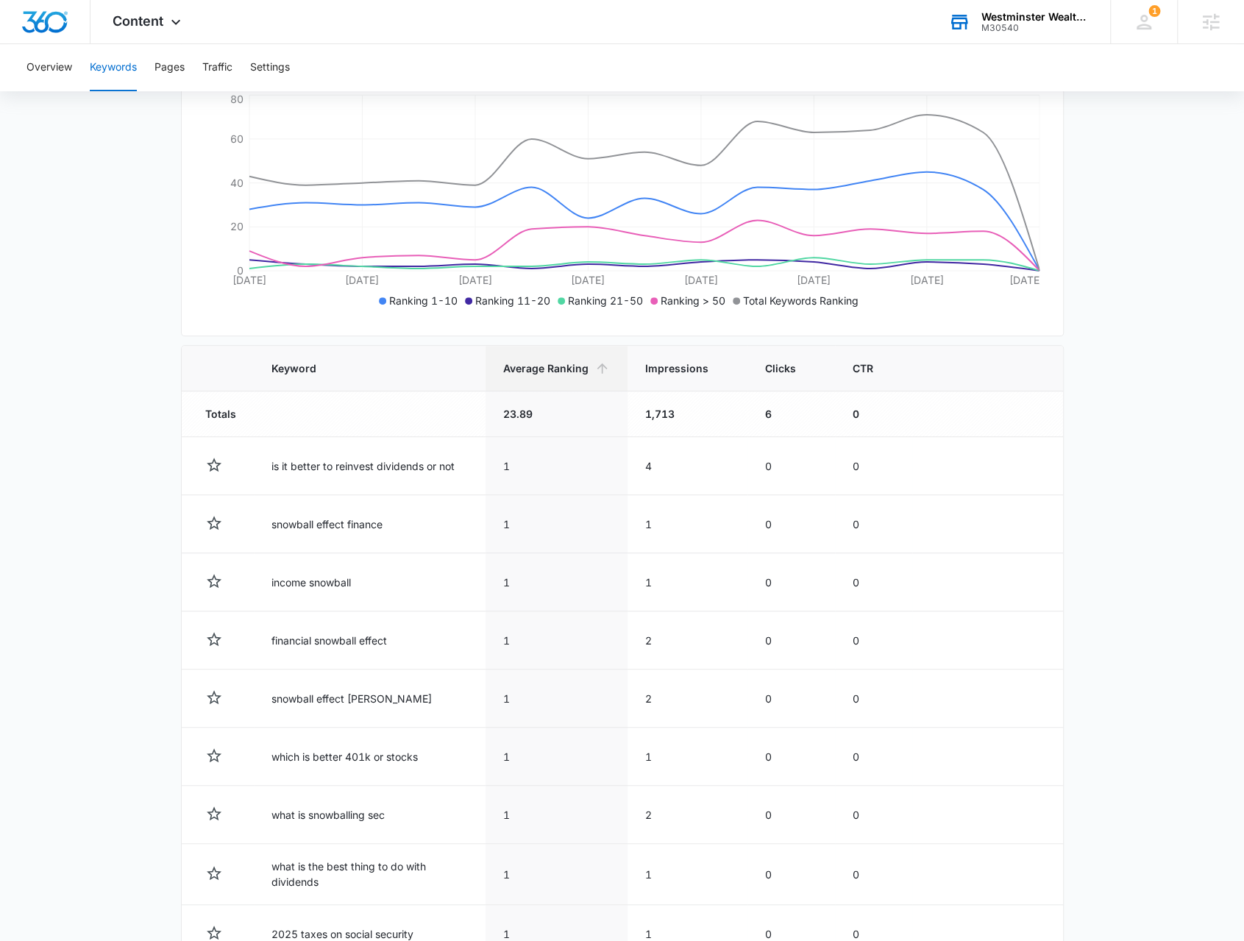
scroll to position [418, 0]
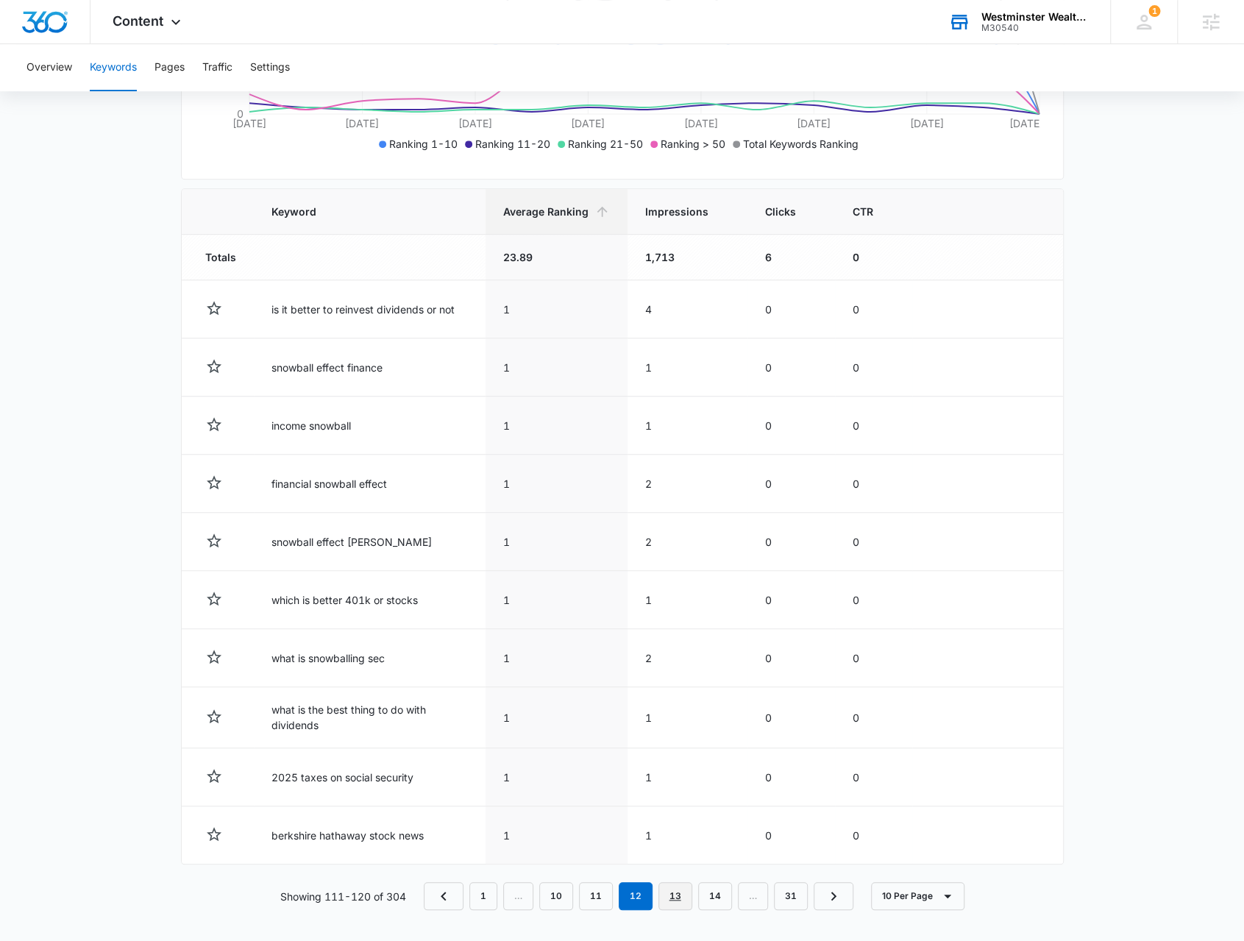
click at [683, 885] on link "13" at bounding box center [675, 896] width 34 height 28
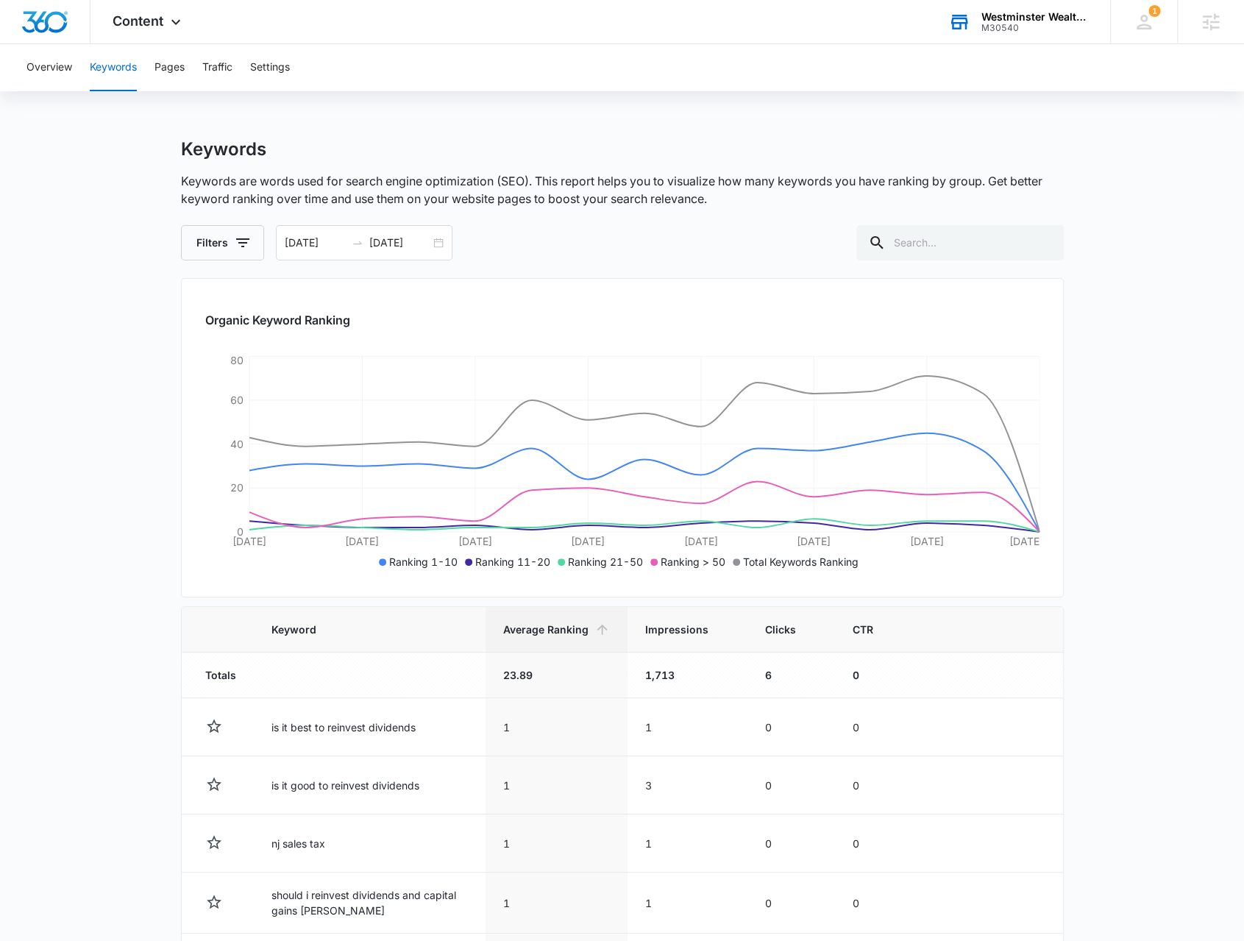
scroll to position [424, 0]
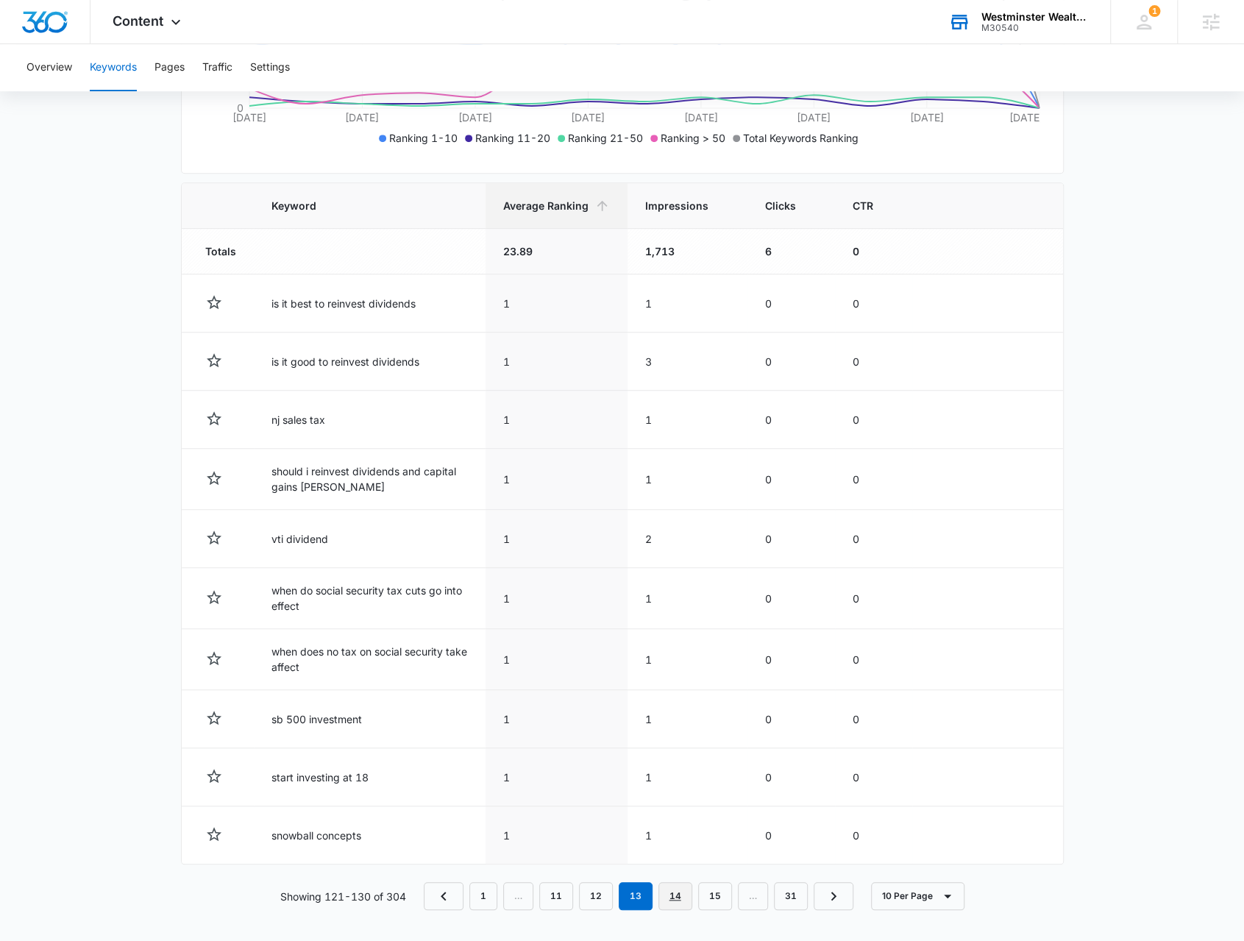
click at [670, 903] on link "14" at bounding box center [675, 896] width 34 height 28
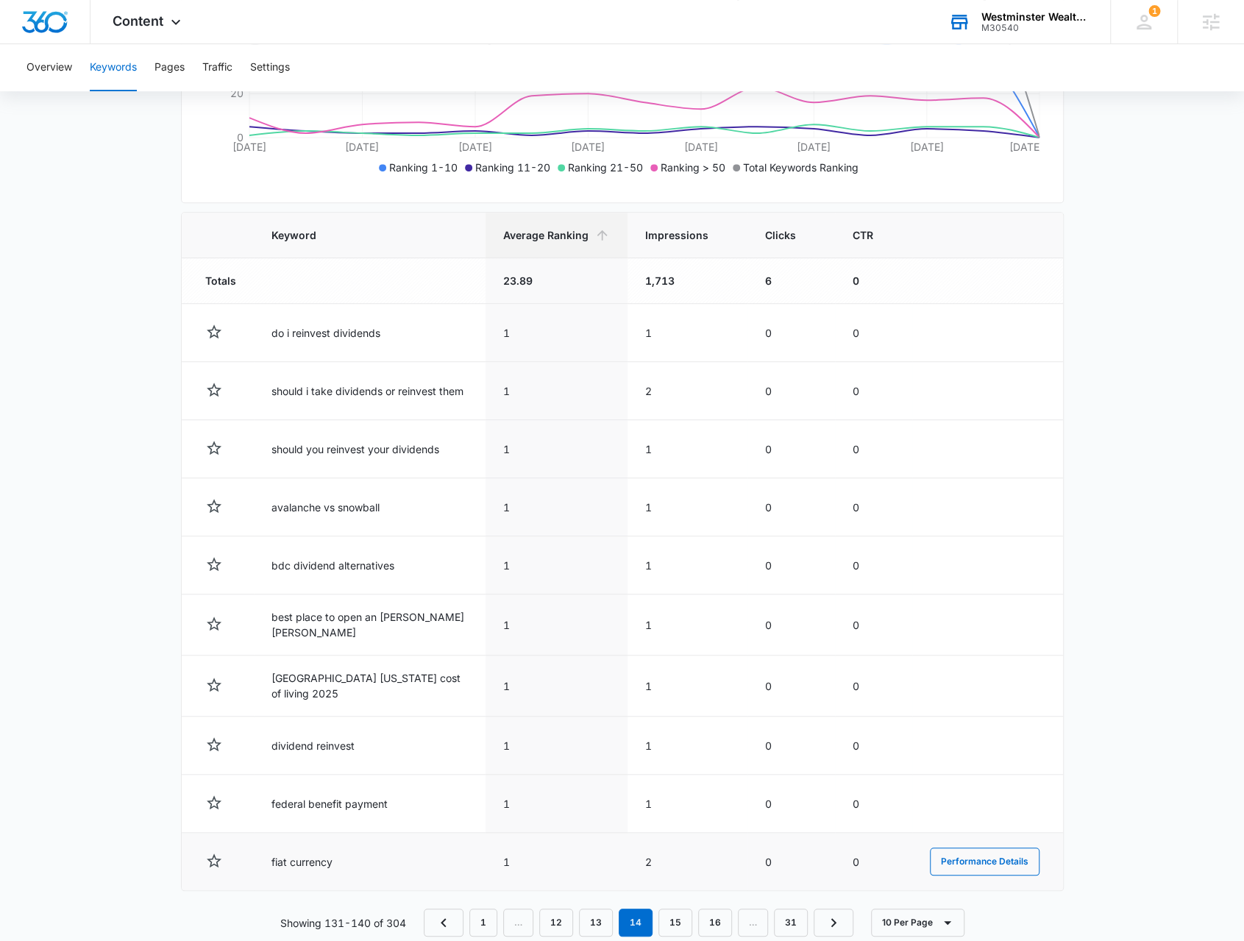
scroll to position [415, 0]
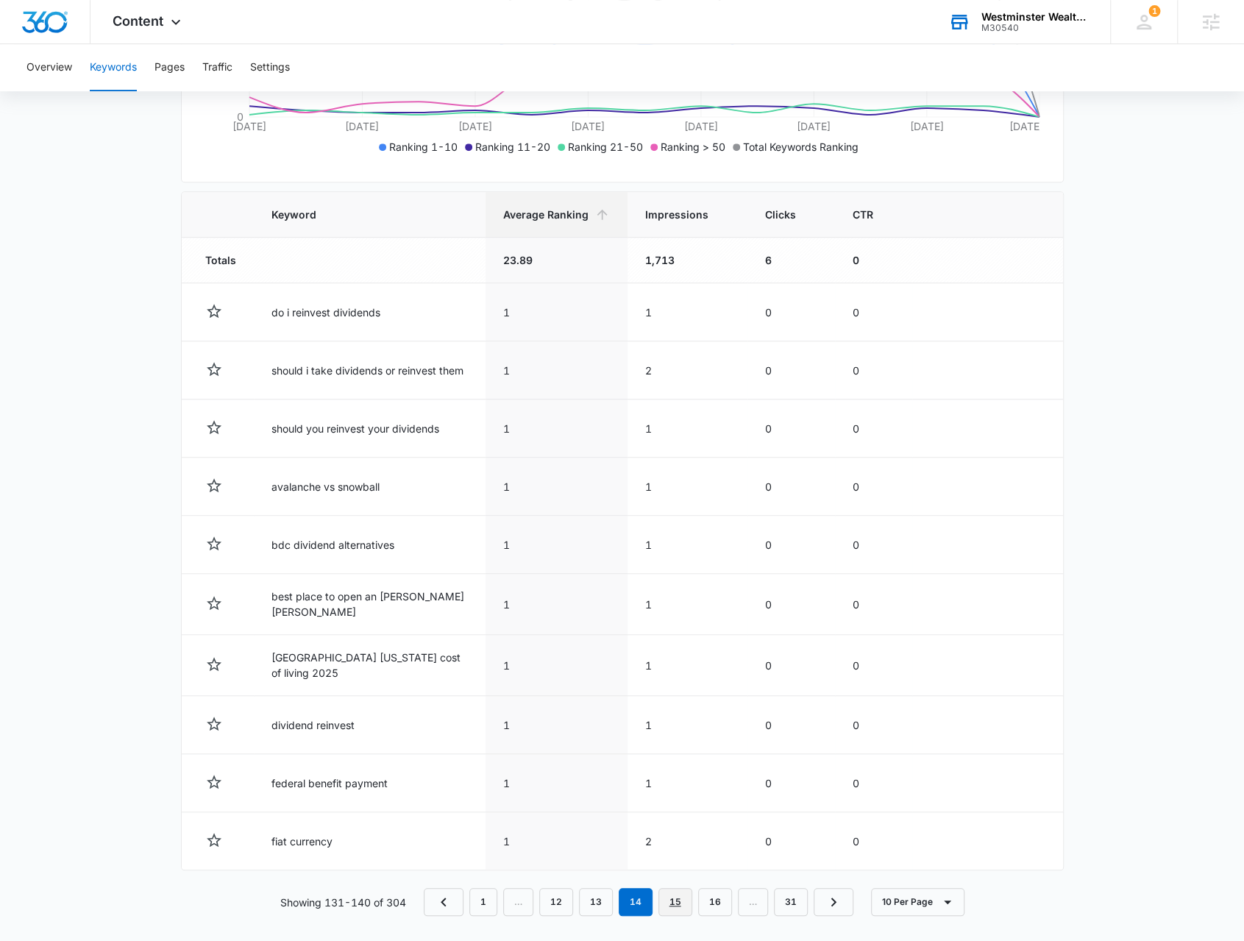
click at [667, 889] on link "15" at bounding box center [675, 902] width 34 height 28
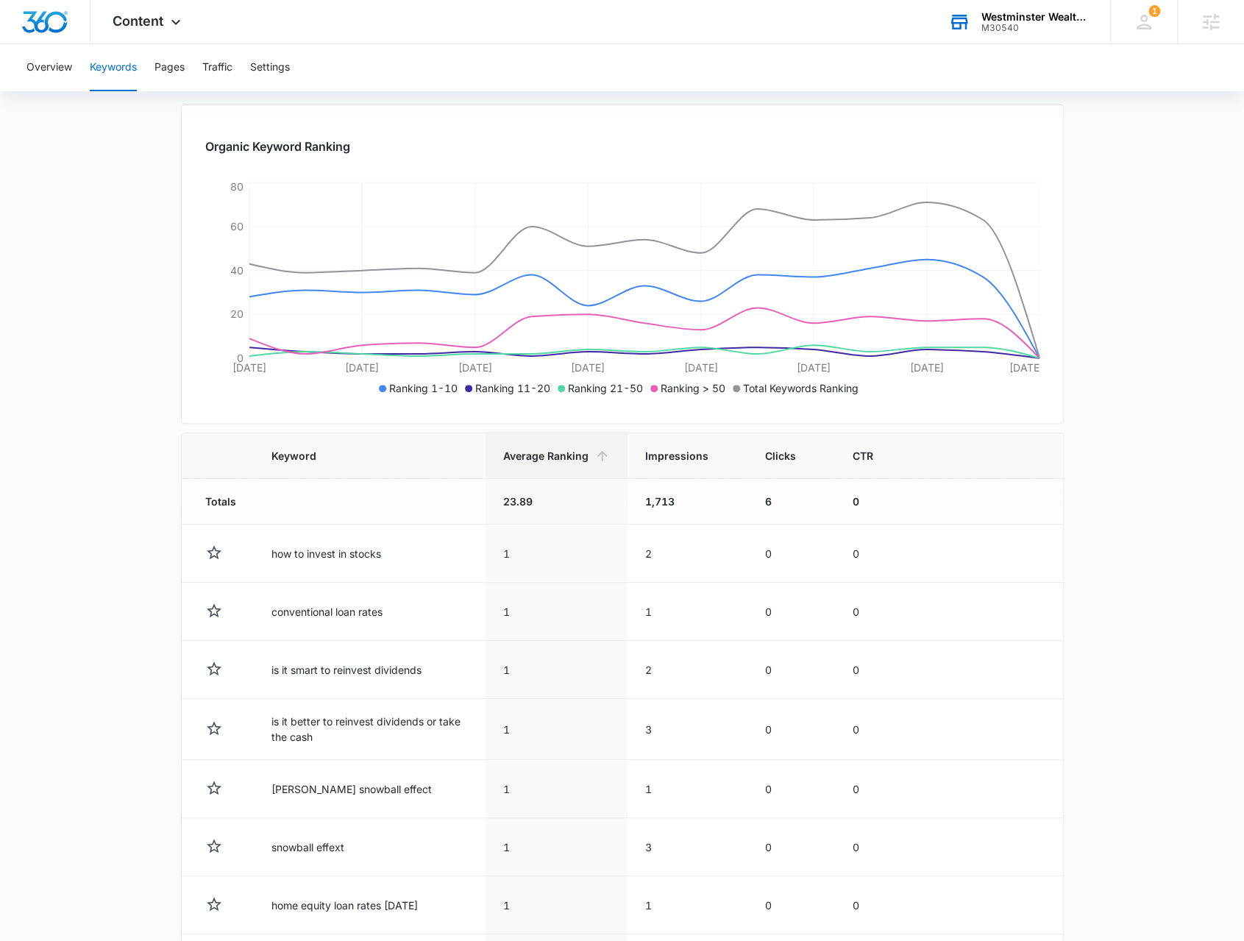
scroll to position [418, 0]
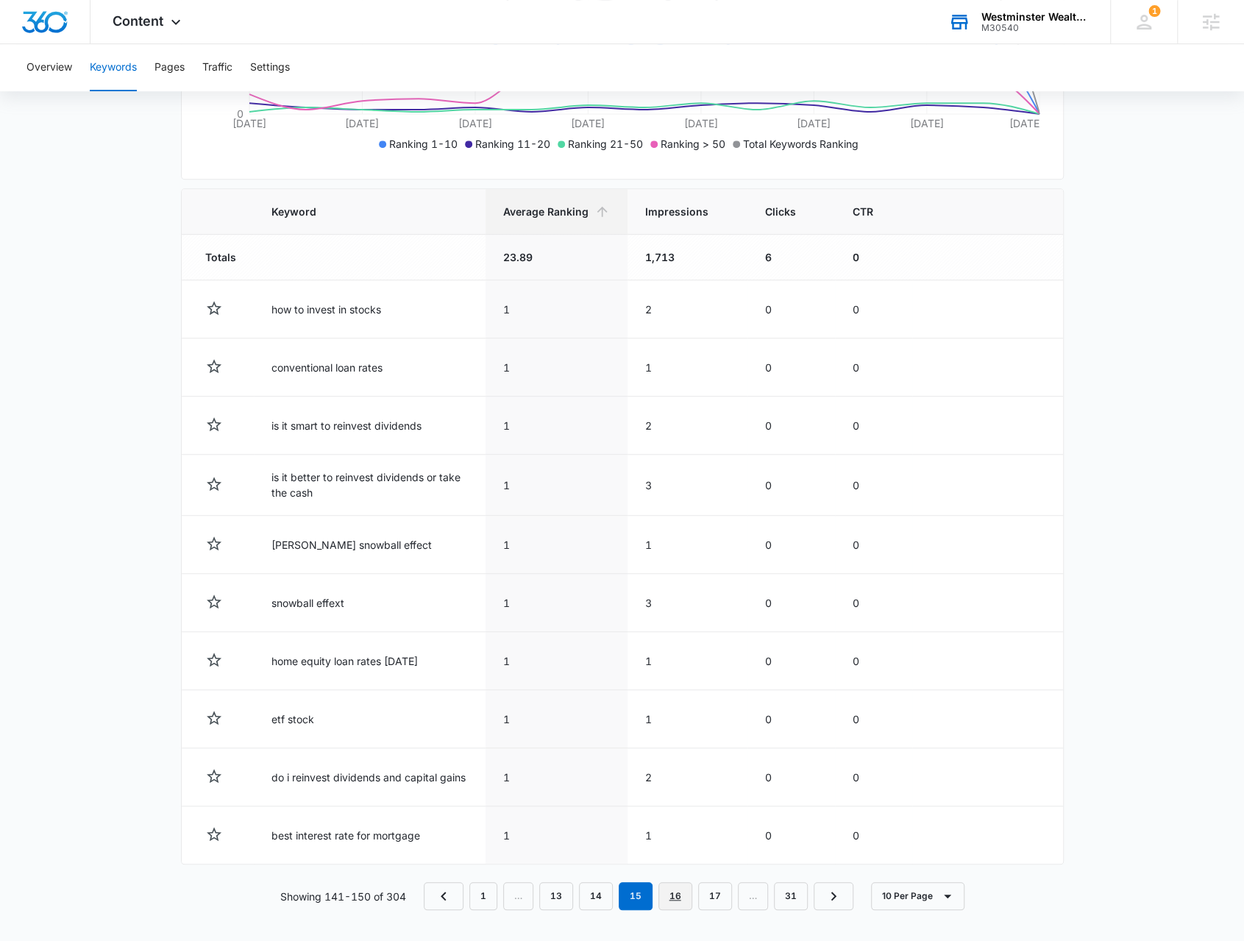
click at [672, 904] on link "16" at bounding box center [675, 896] width 34 height 28
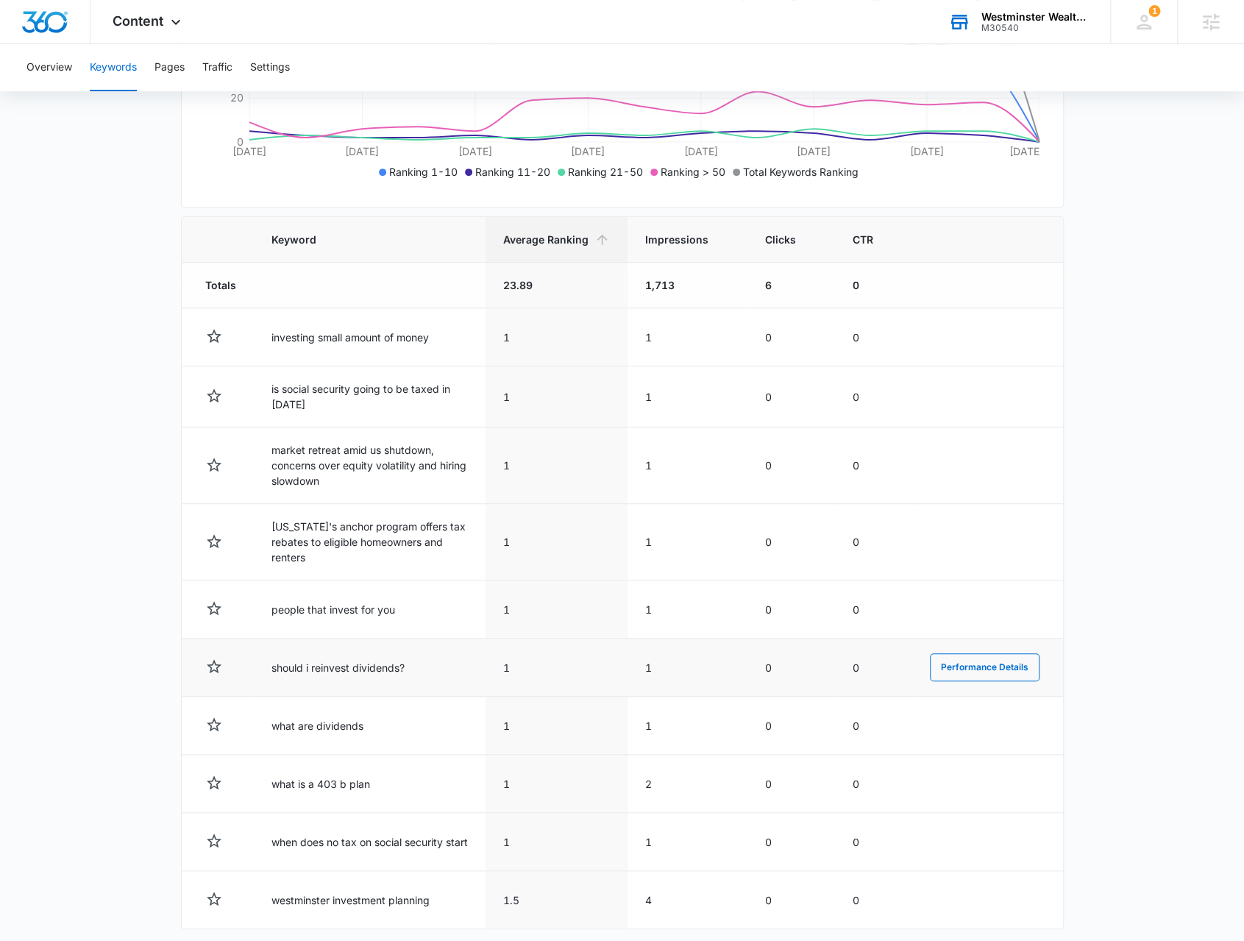
scroll to position [455, 0]
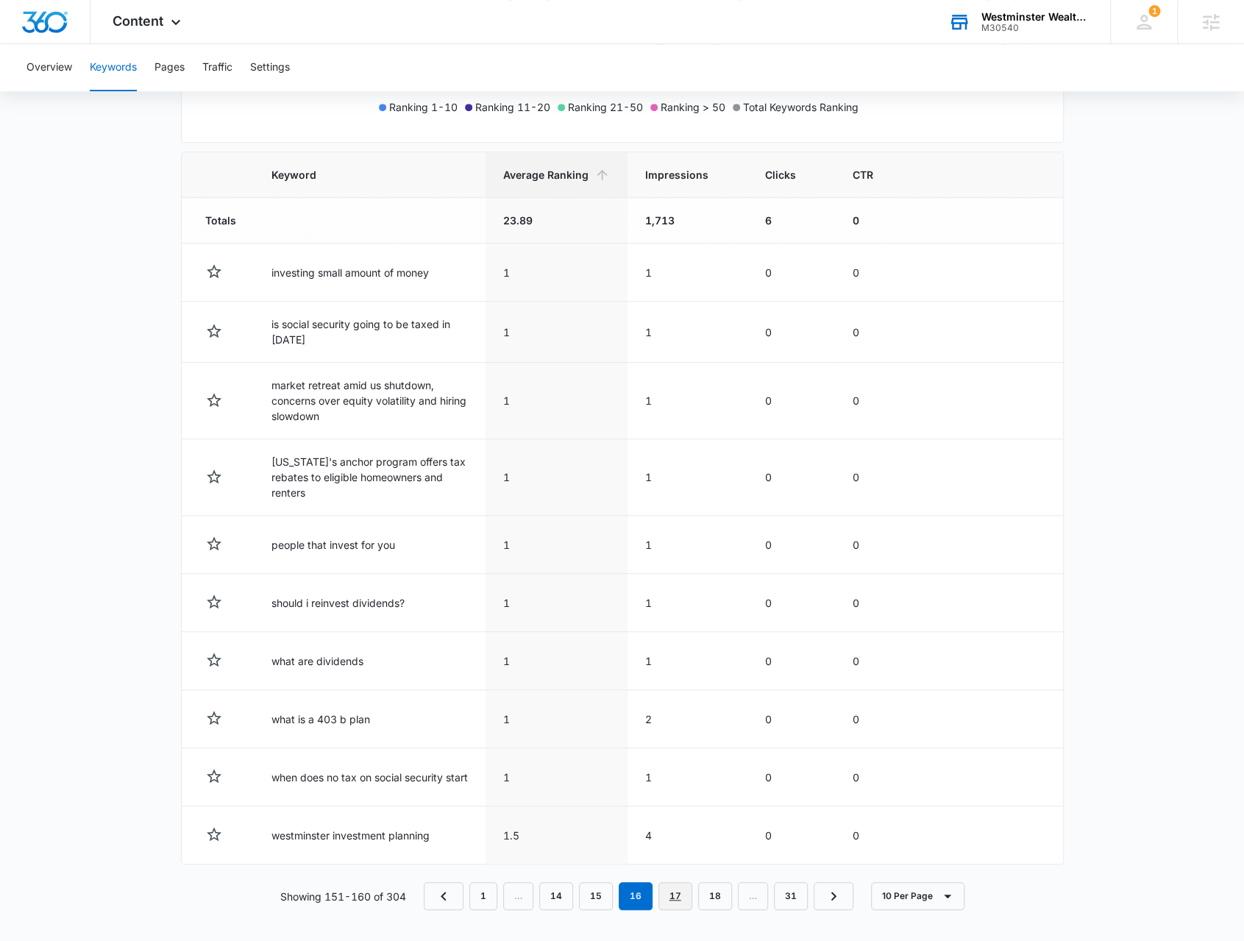
click at [675, 884] on link "17" at bounding box center [675, 896] width 34 height 28
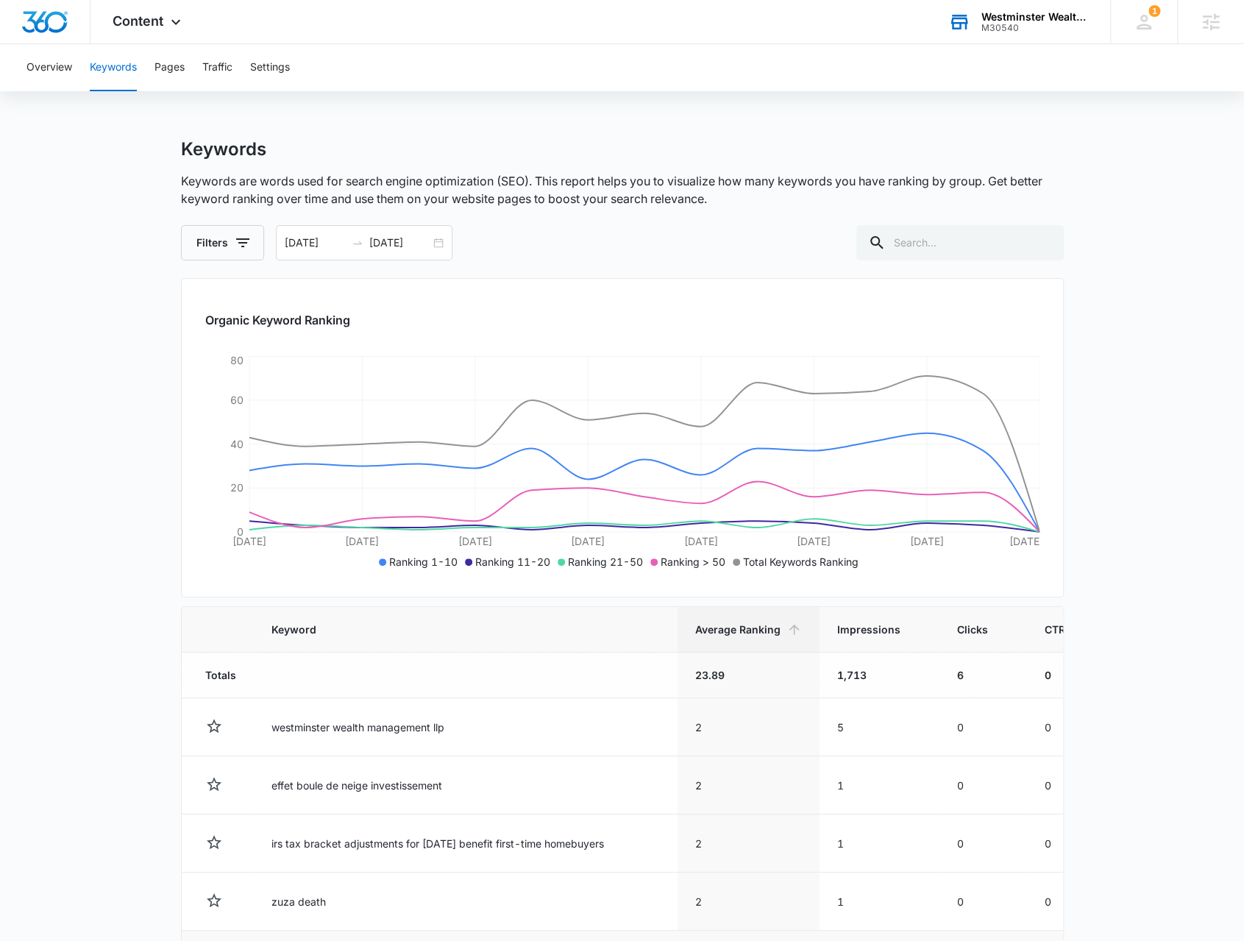
scroll to position [430, 0]
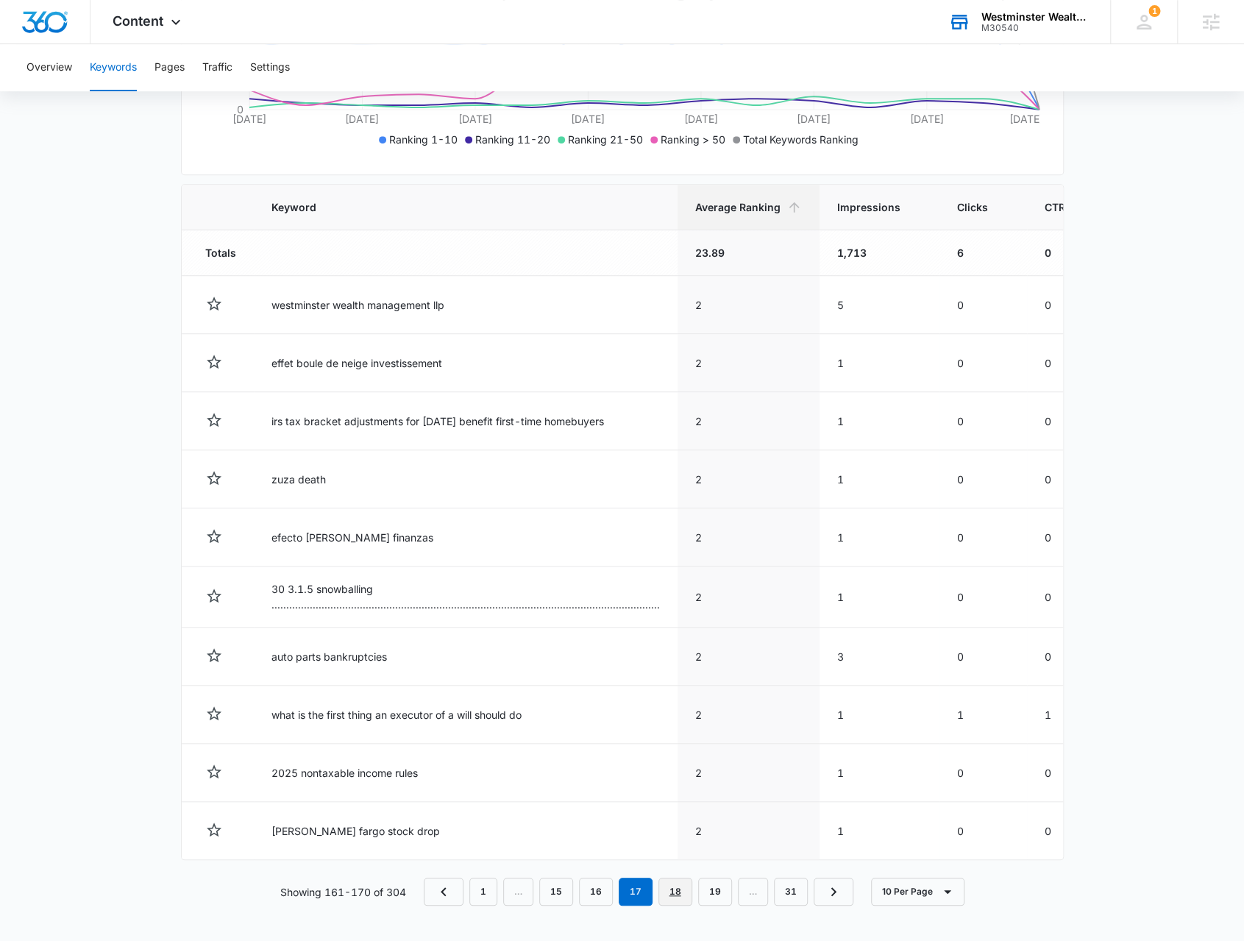
click at [675, 891] on link "18" at bounding box center [675, 892] width 34 height 28
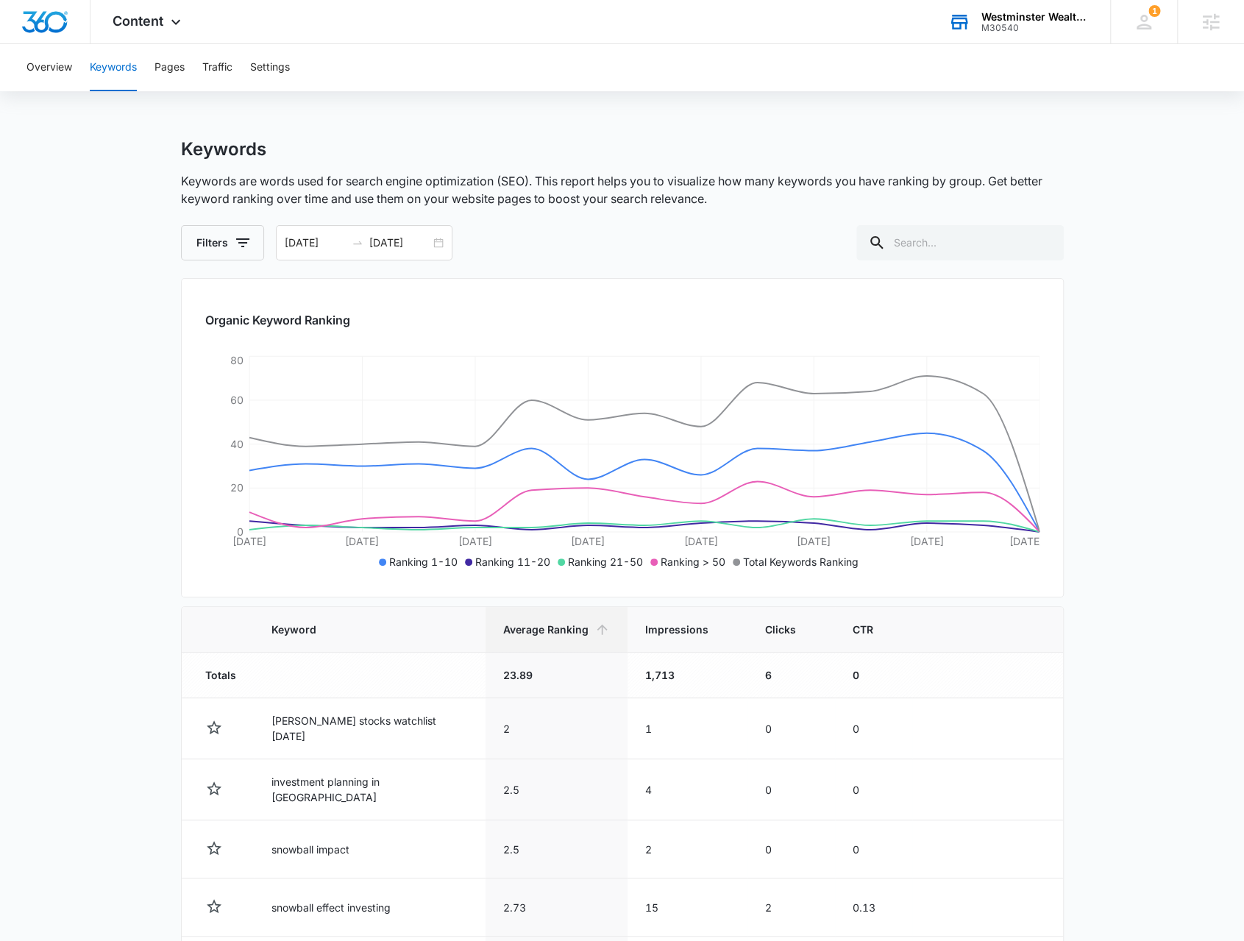
scroll to position [415, 0]
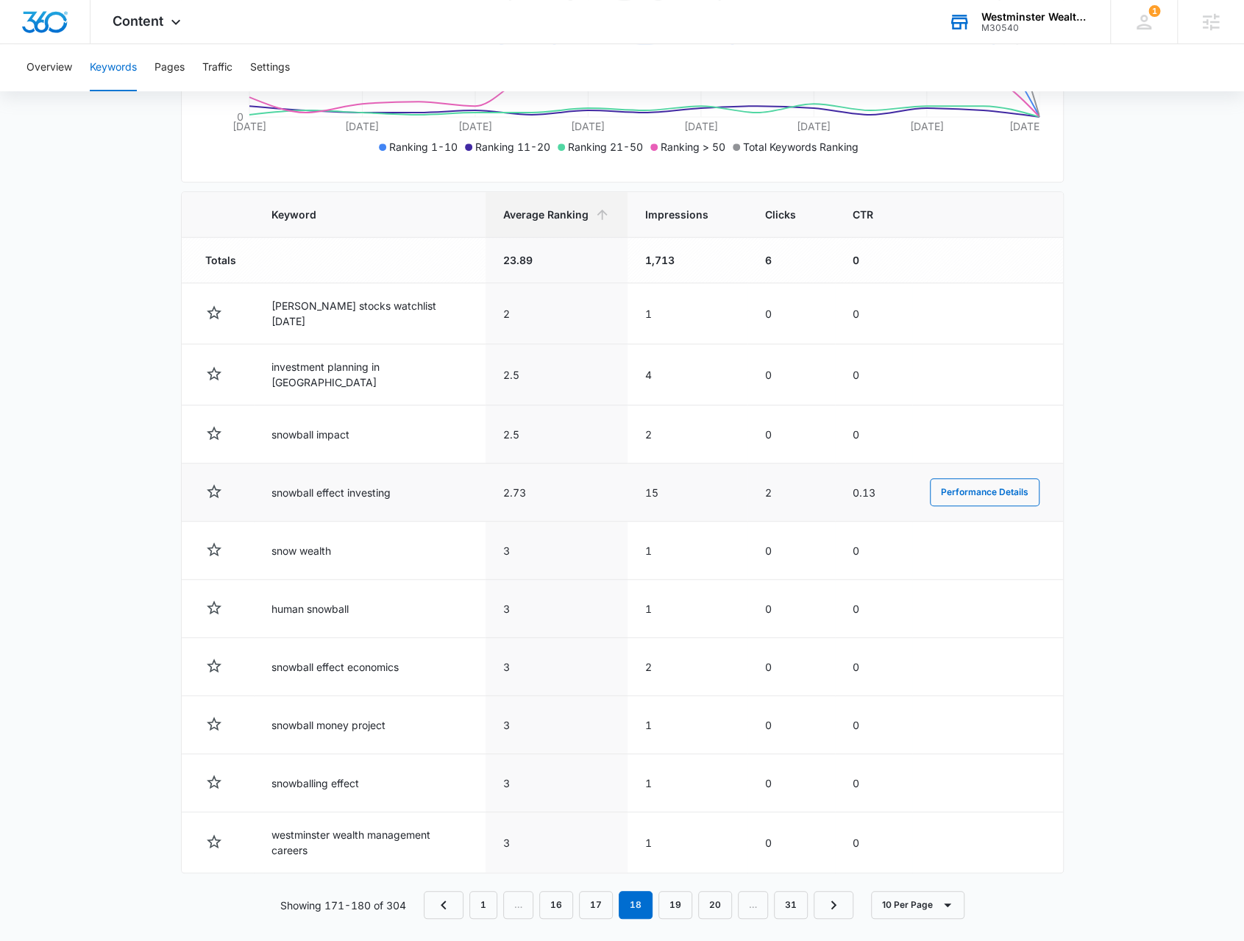
click at [368, 485] on td "snowball effect investing" at bounding box center [370, 493] width 232 height 58
click at [684, 898] on link "19" at bounding box center [675, 905] width 34 height 28
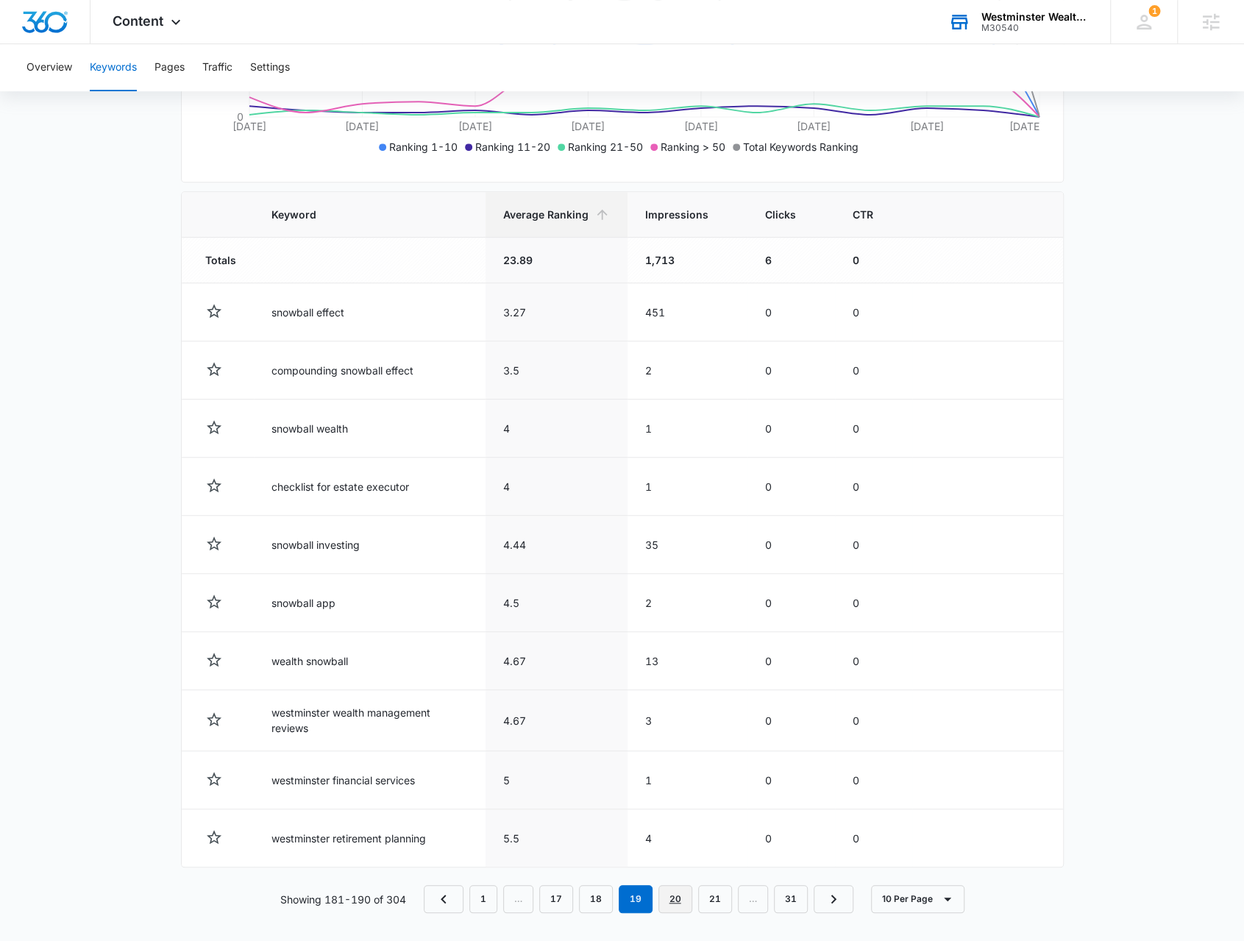
click at [686, 895] on link "20" at bounding box center [675, 899] width 34 height 28
click at [676, 904] on link "21" at bounding box center [675, 899] width 34 height 28
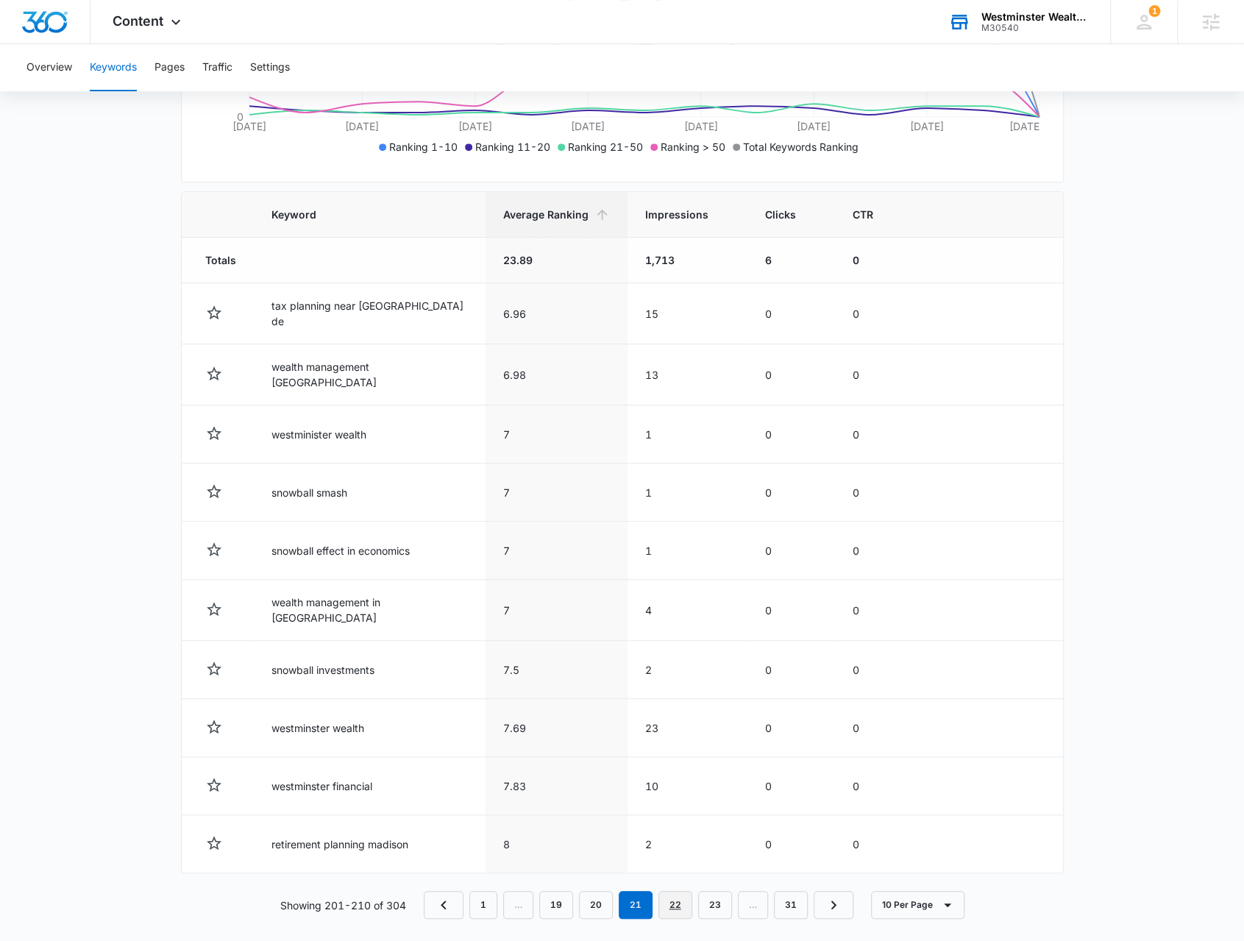
click at [681, 898] on link "22" at bounding box center [675, 905] width 34 height 28
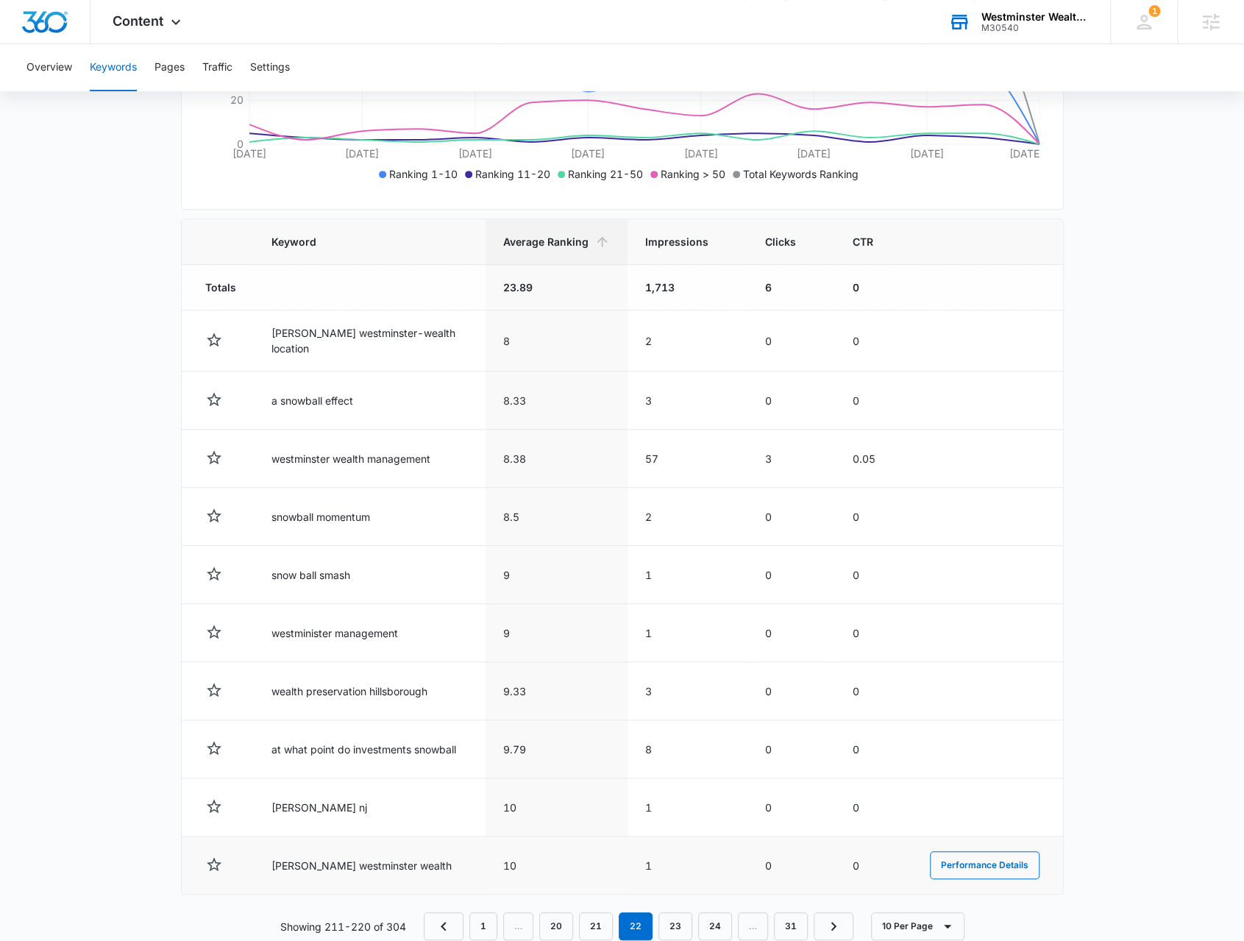
scroll to position [418, 0]
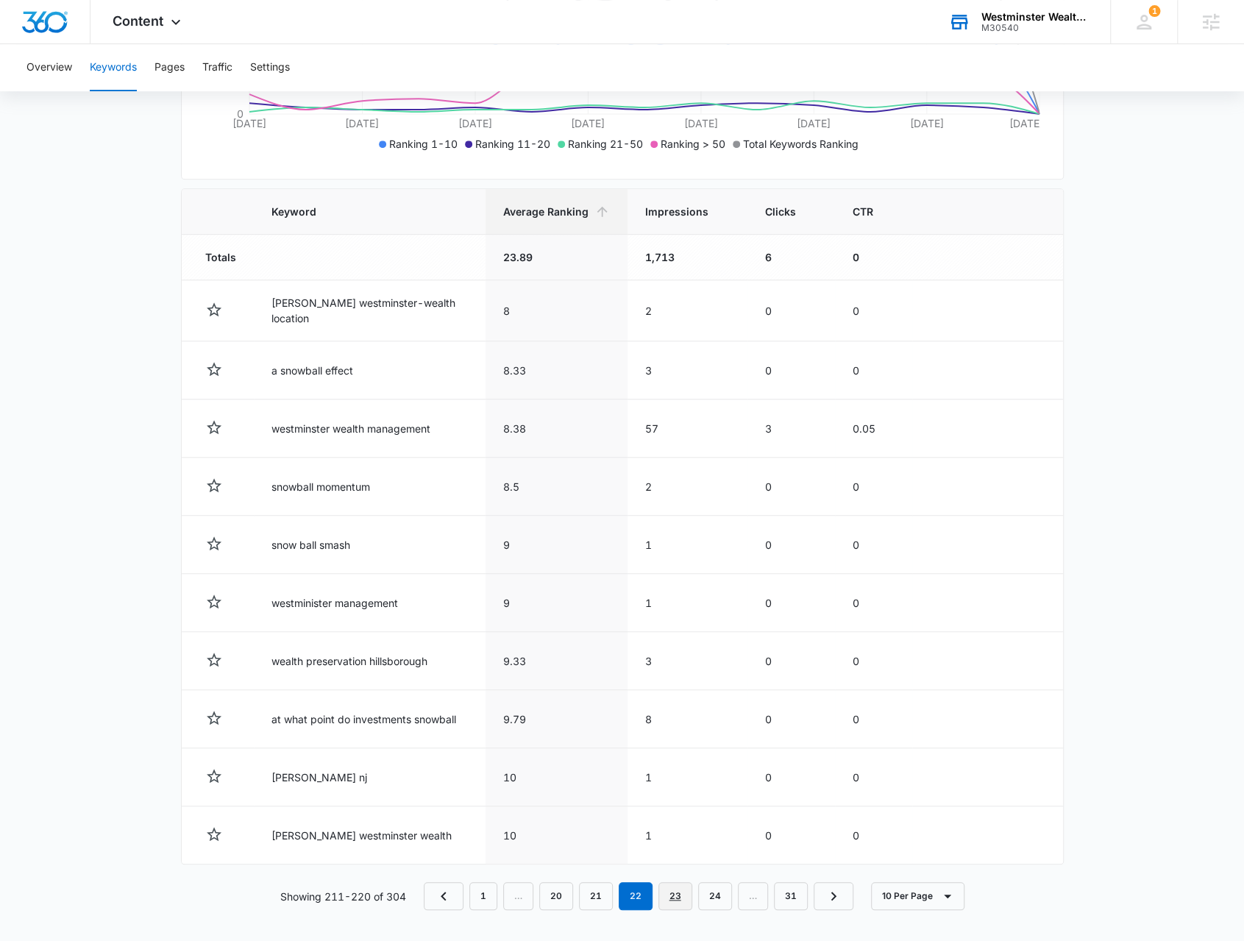
click at [668, 898] on link "23" at bounding box center [675, 896] width 34 height 28
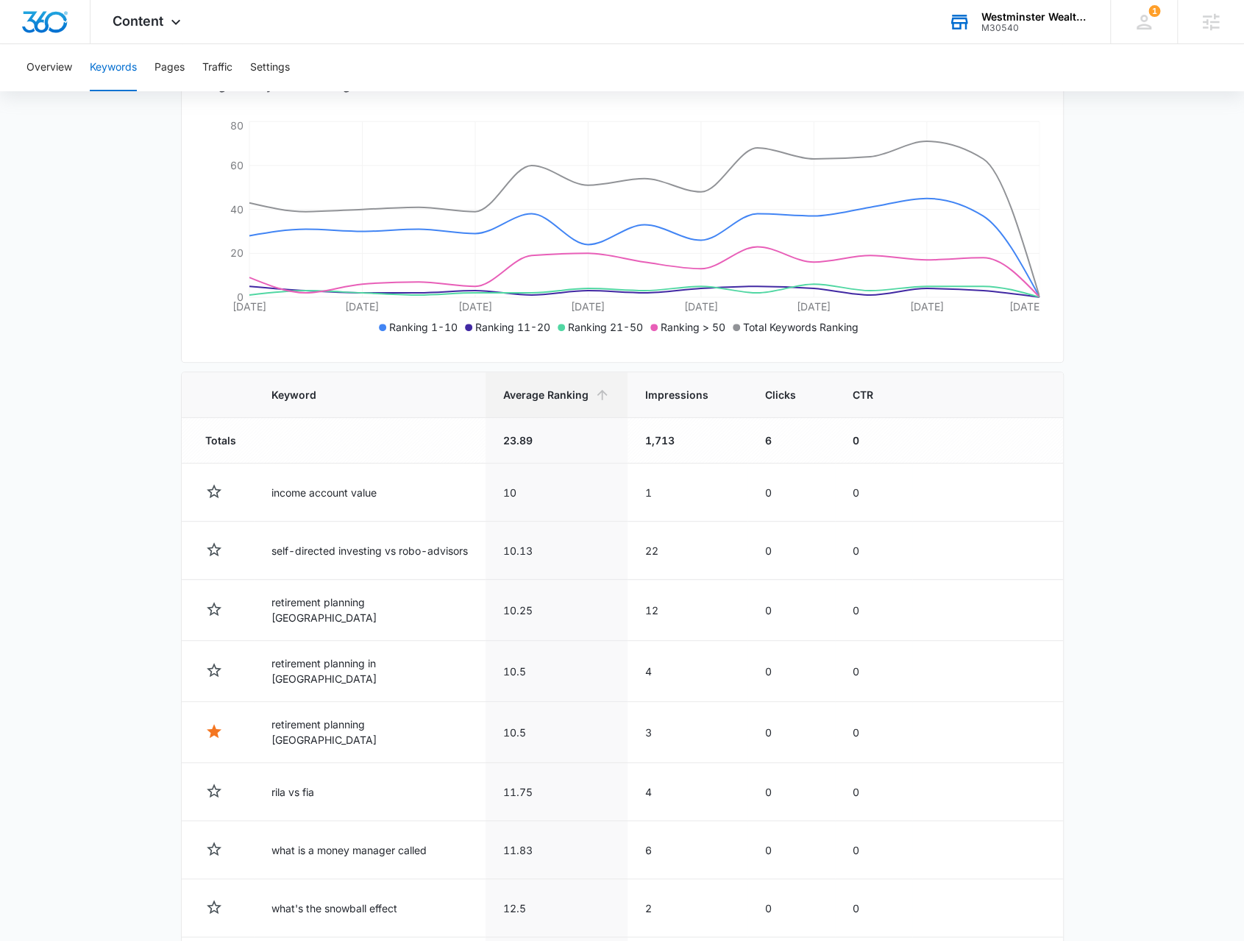
scroll to position [415, 0]
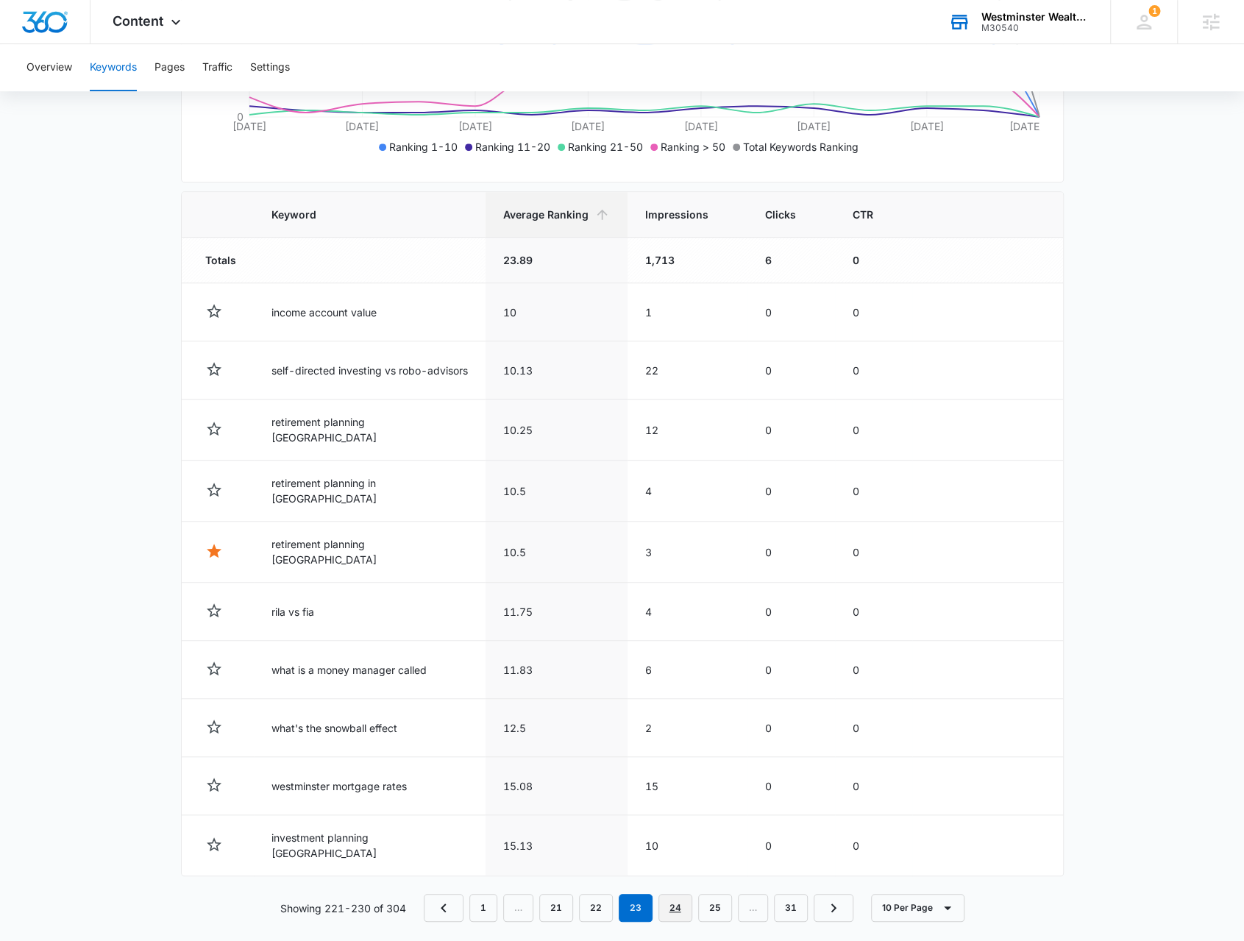
click at [683, 895] on link "24" at bounding box center [675, 908] width 34 height 28
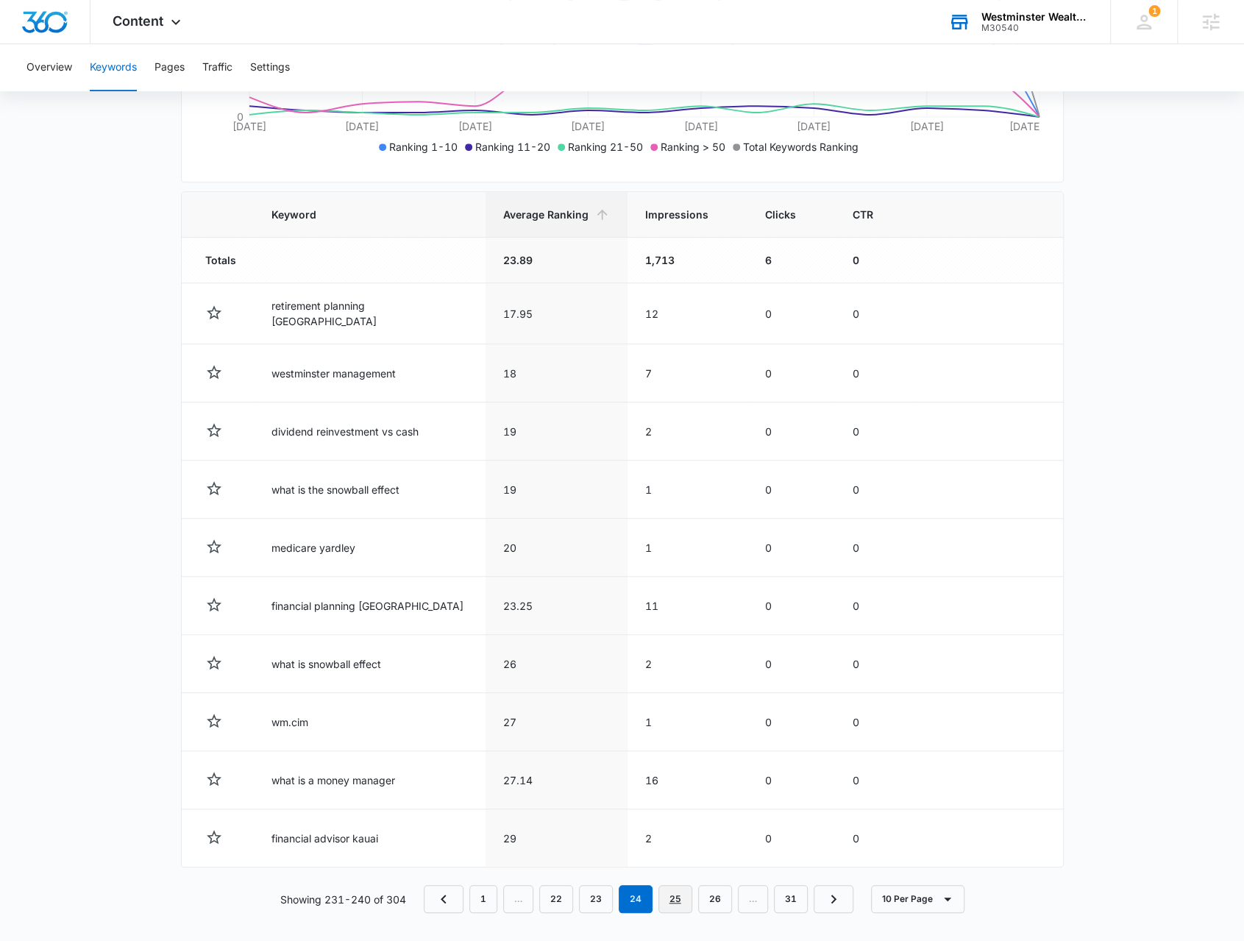
click at [683, 898] on link "25" at bounding box center [675, 899] width 34 height 28
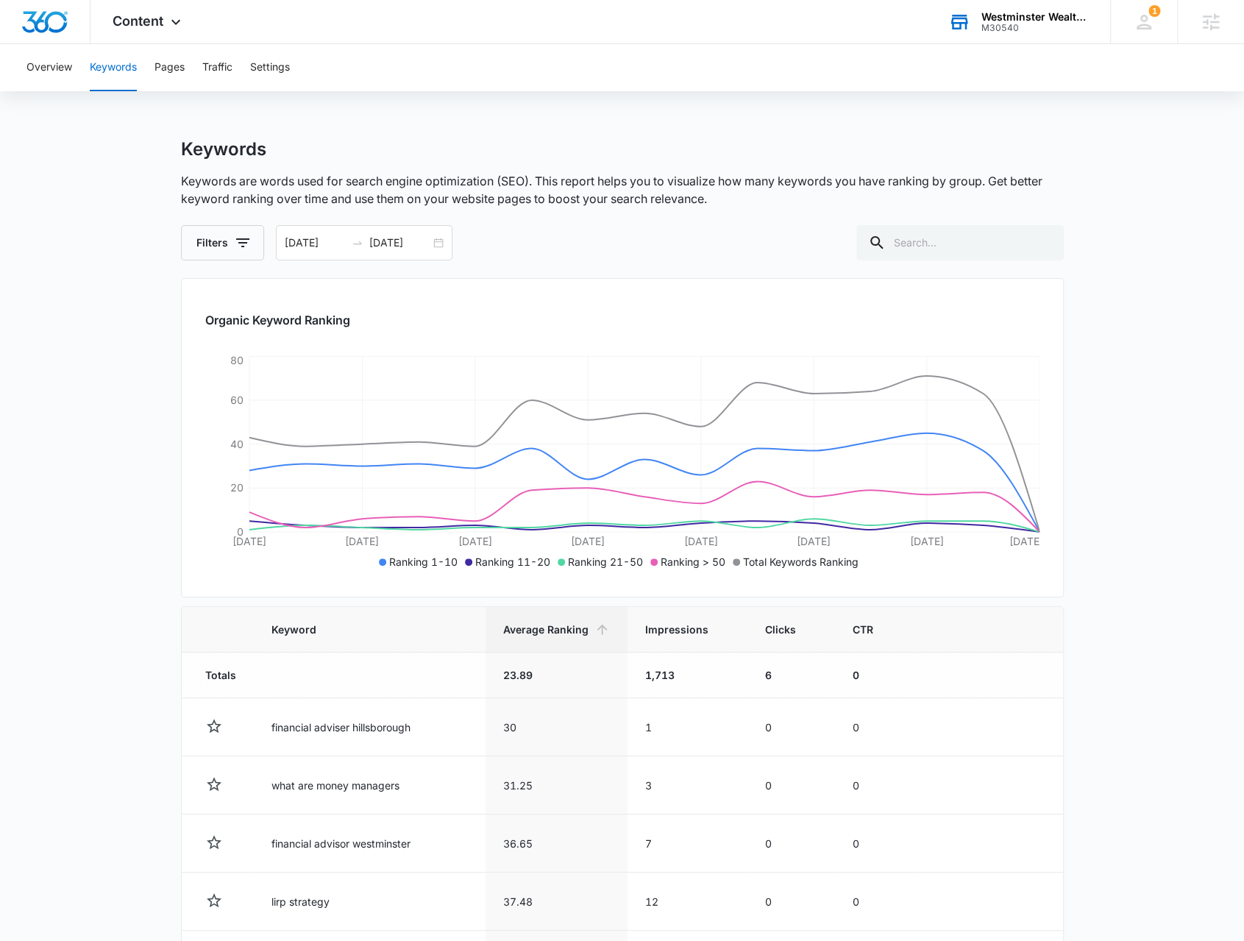
scroll to position [221, 0]
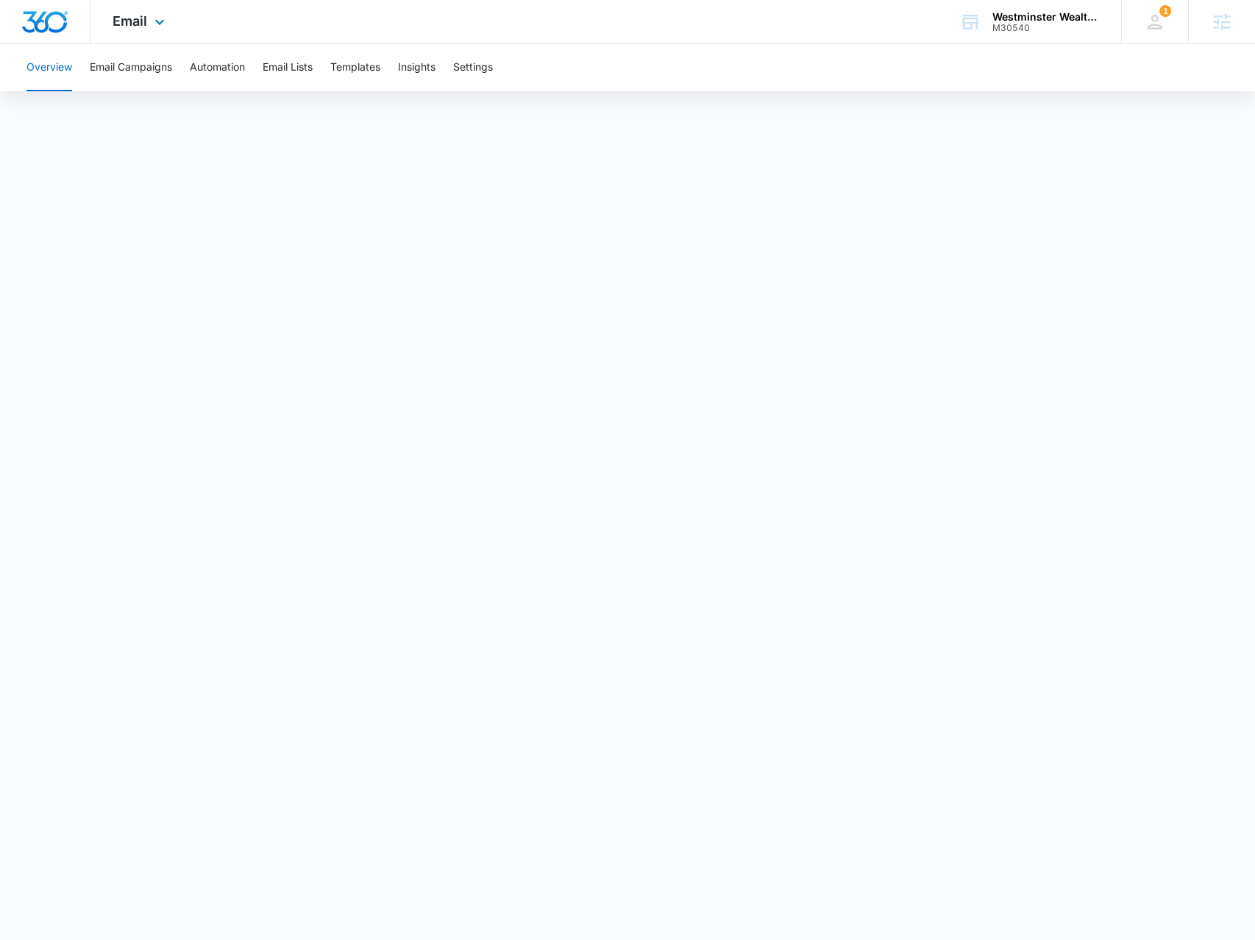
click at [143, 36] on div "Email Apps Reputation Websites Forms CRM Email Social Shop Payments POS Content…" at bounding box center [140, 21] width 100 height 43
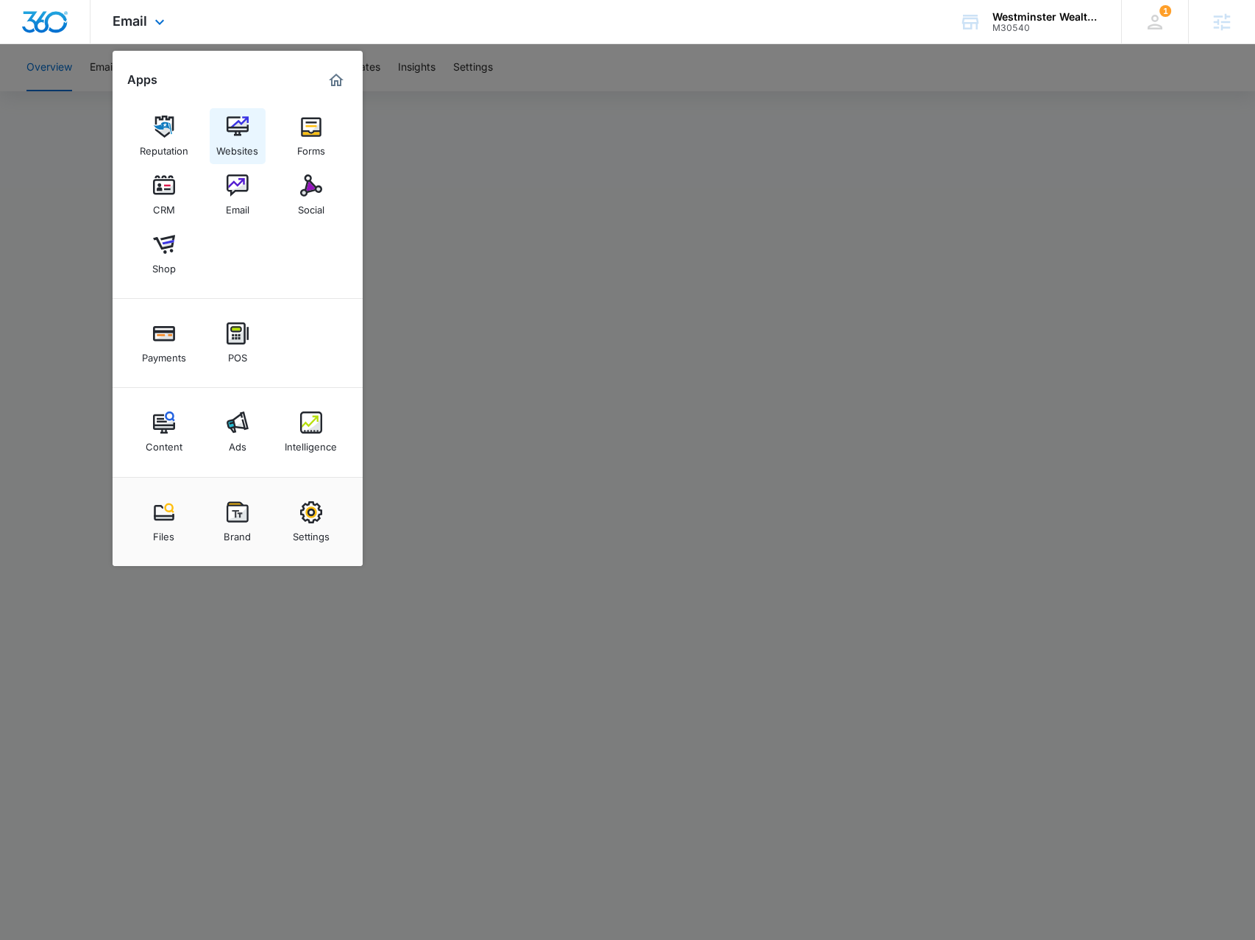
click at [247, 132] on img at bounding box center [238, 127] width 22 height 22
